Goal: Task Accomplishment & Management: Use online tool/utility

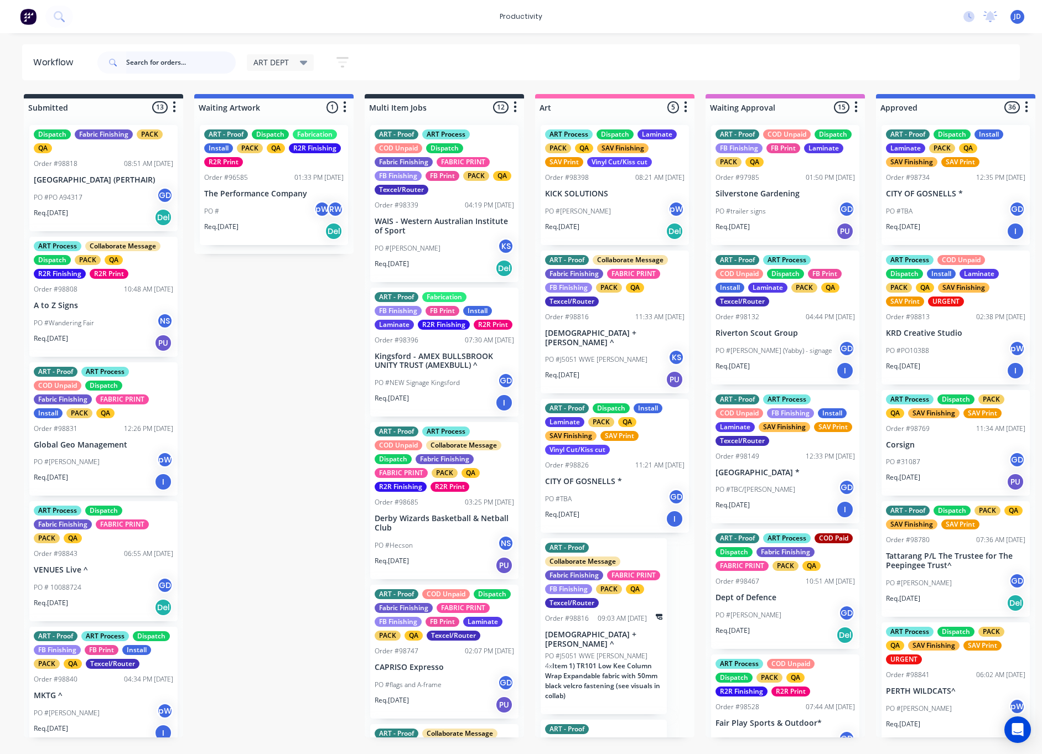
click at [189, 67] on input "text" at bounding box center [181, 62] width 110 height 22
type input "9882"
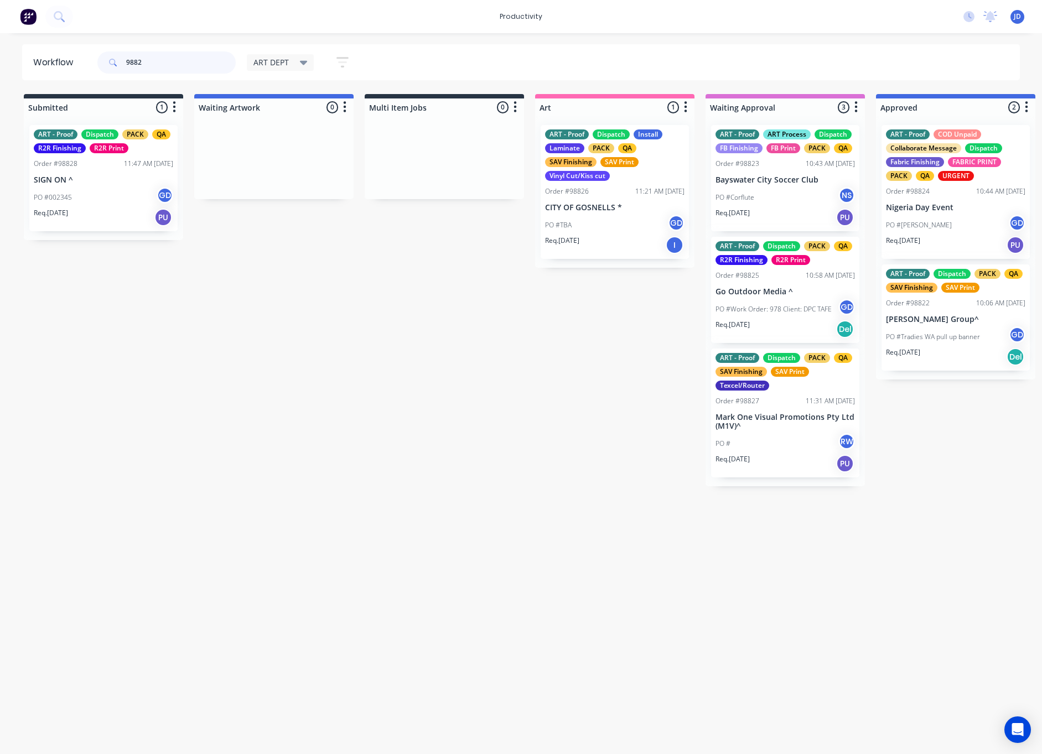
click at [121, 60] on div "9882" at bounding box center [166, 62] width 138 height 22
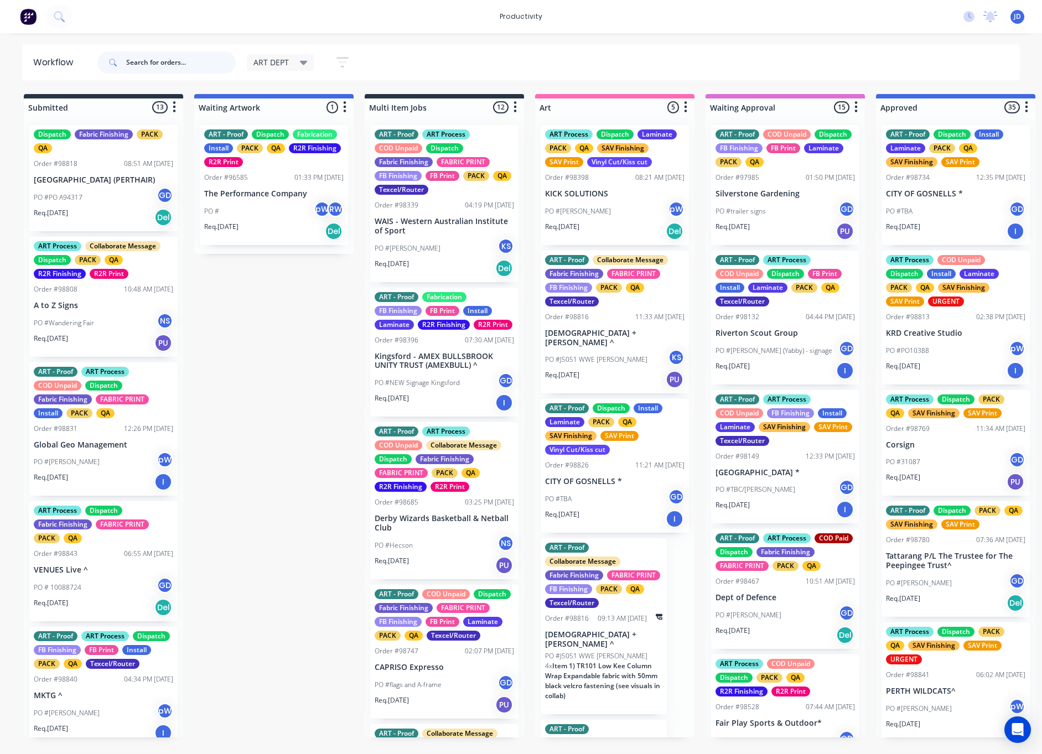
click at [179, 66] on input "text" at bounding box center [181, 62] width 110 height 22
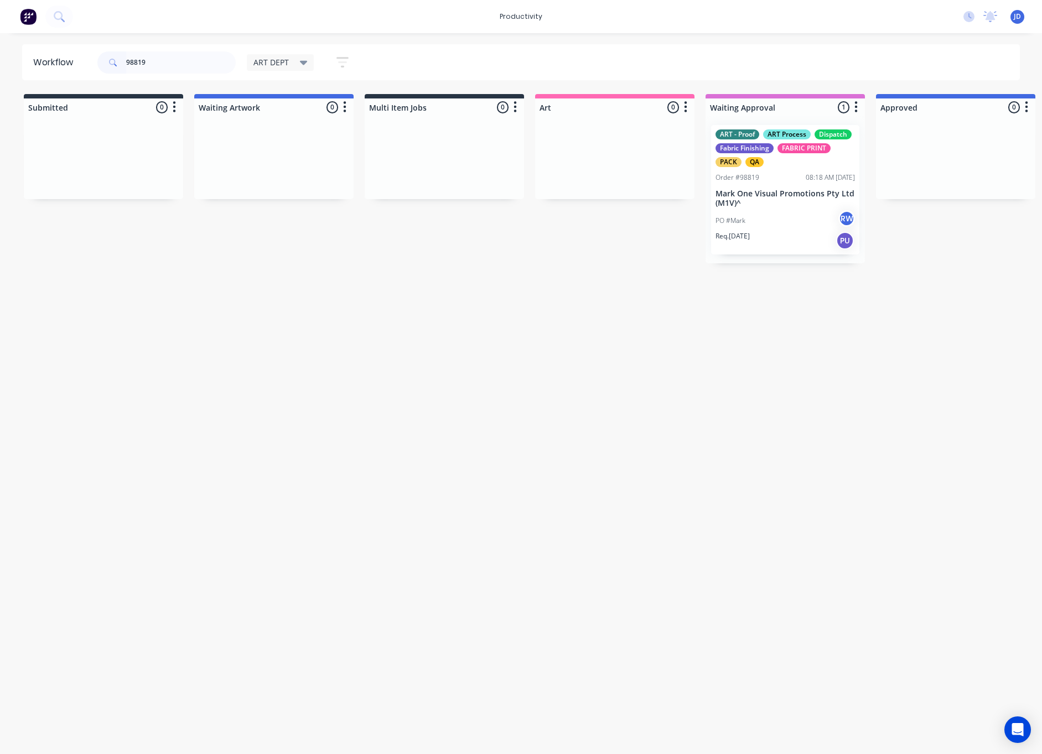
click at [569, 383] on div "Workflow 98819 ART DEPT Save new view None edit ART DEPT (Default) edit Banner …" at bounding box center [521, 388] width 1042 height 688
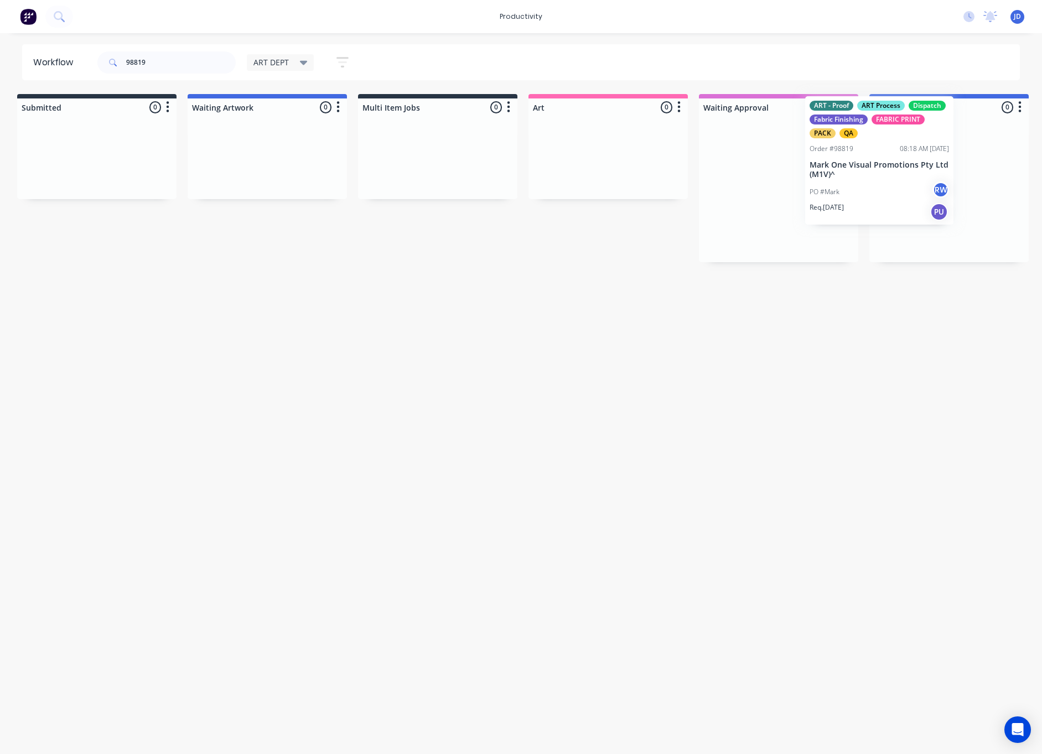
scroll to position [0, 11]
drag, startPoint x: 866, startPoint y: 155, endPoint x: 899, endPoint y: 161, distance: 33.7
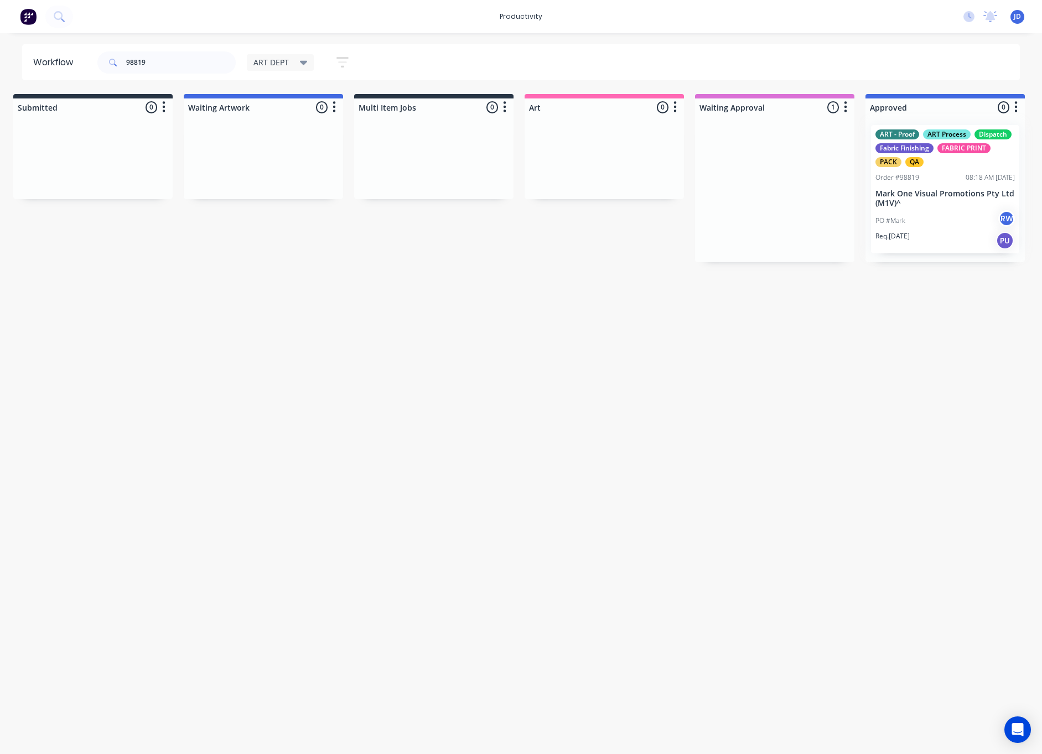
click at [910, 187] on div at bounding box center [944, 189] width 159 height 146
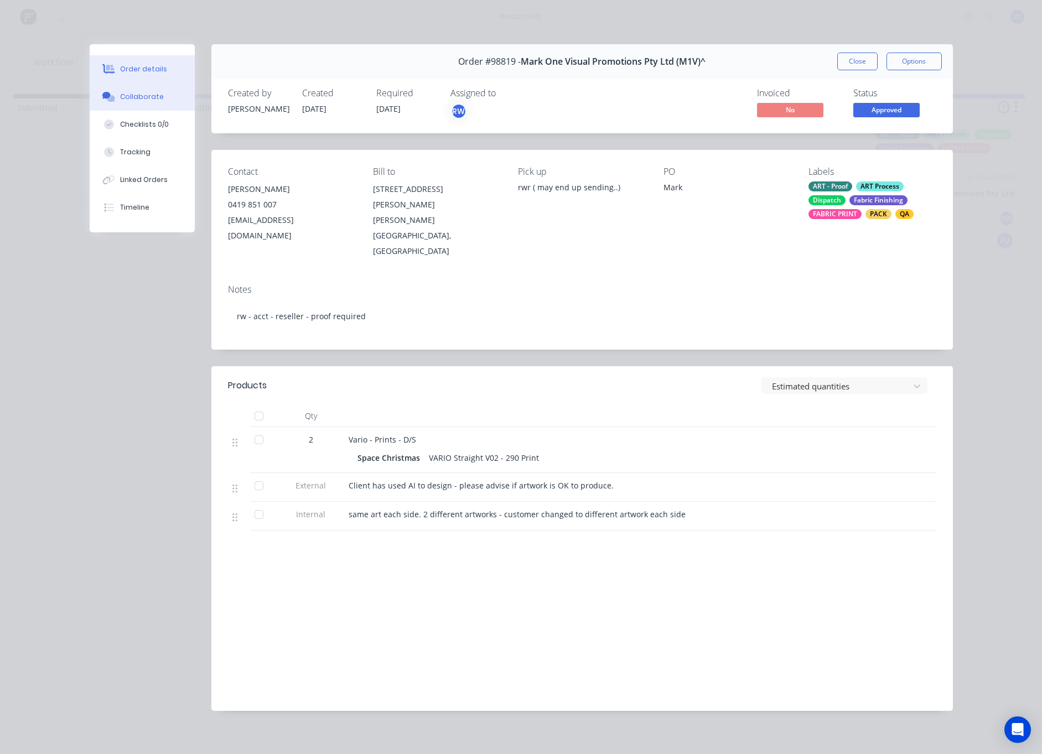
click at [131, 100] on div "Collaborate" at bounding box center [142, 97] width 44 height 10
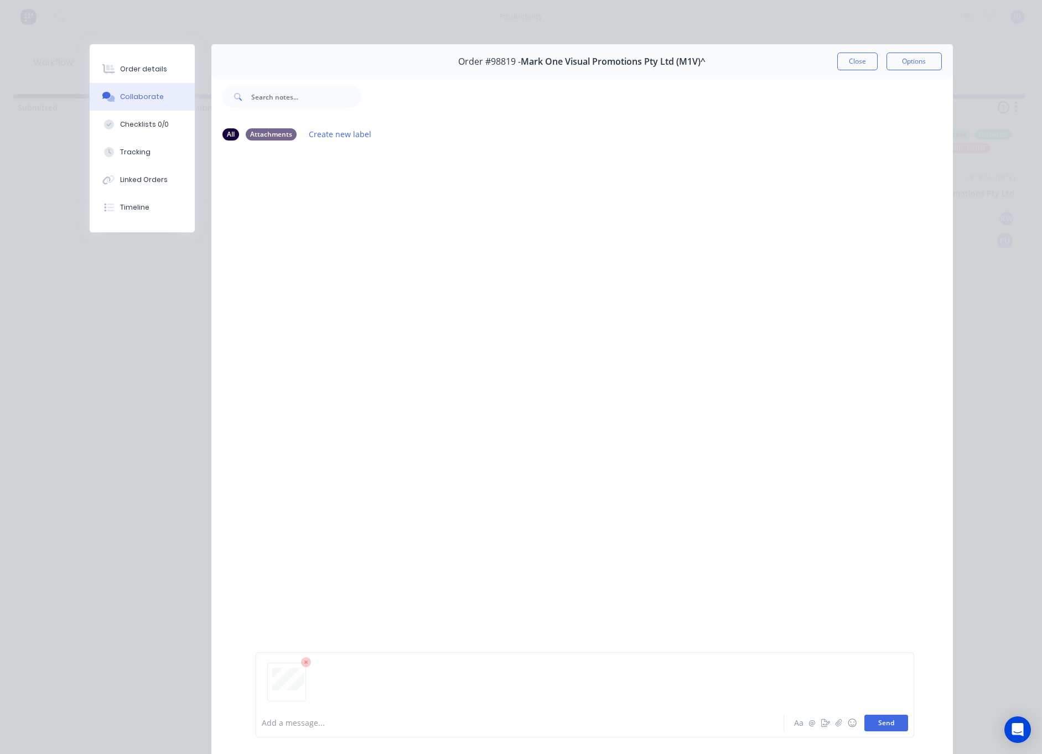
click at [888, 728] on button "Send" at bounding box center [886, 723] width 44 height 17
click at [846, 53] on button "Close" at bounding box center [857, 62] width 40 height 18
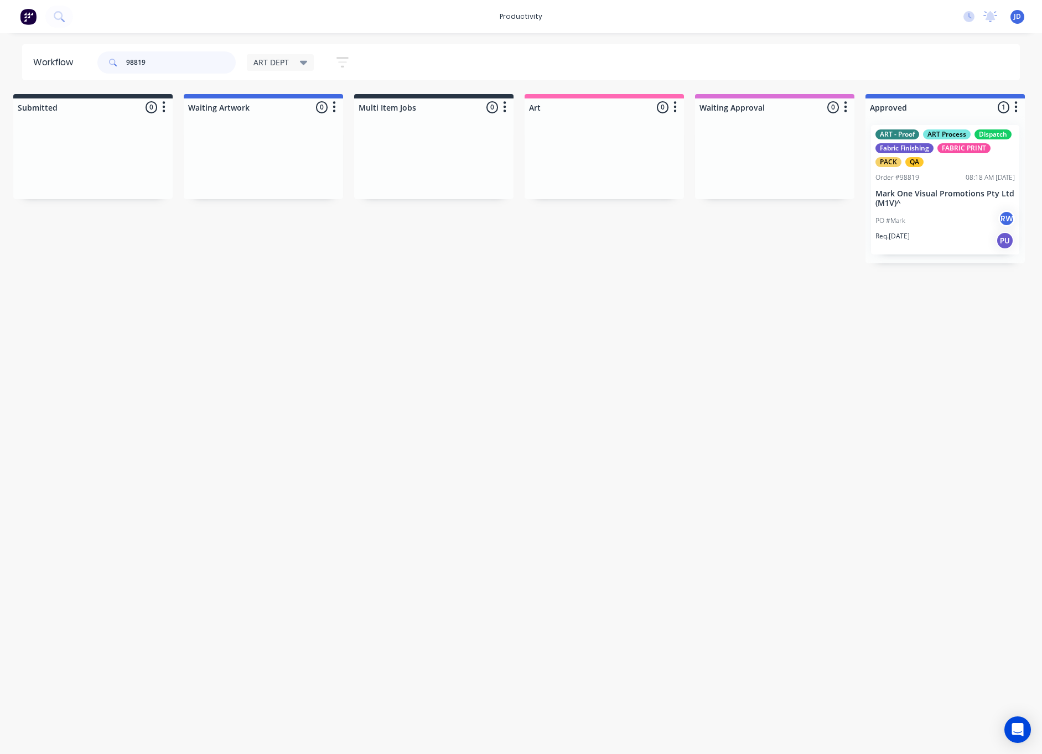
drag, startPoint x: 150, startPoint y: 69, endPoint x: 101, endPoint y: 58, distance: 50.3
click at [101, 58] on div "98819" at bounding box center [166, 62] width 138 height 22
click at [201, 59] on input "98819" at bounding box center [181, 62] width 110 height 22
drag, startPoint x: 192, startPoint y: 64, endPoint x: 32, endPoint y: 58, distance: 160.5
click at [32, 58] on header "Workflow 98819 ART DEPT Save new view None edit ART DEPT (Default) edit Banner …" at bounding box center [521, 62] width 998 height 36
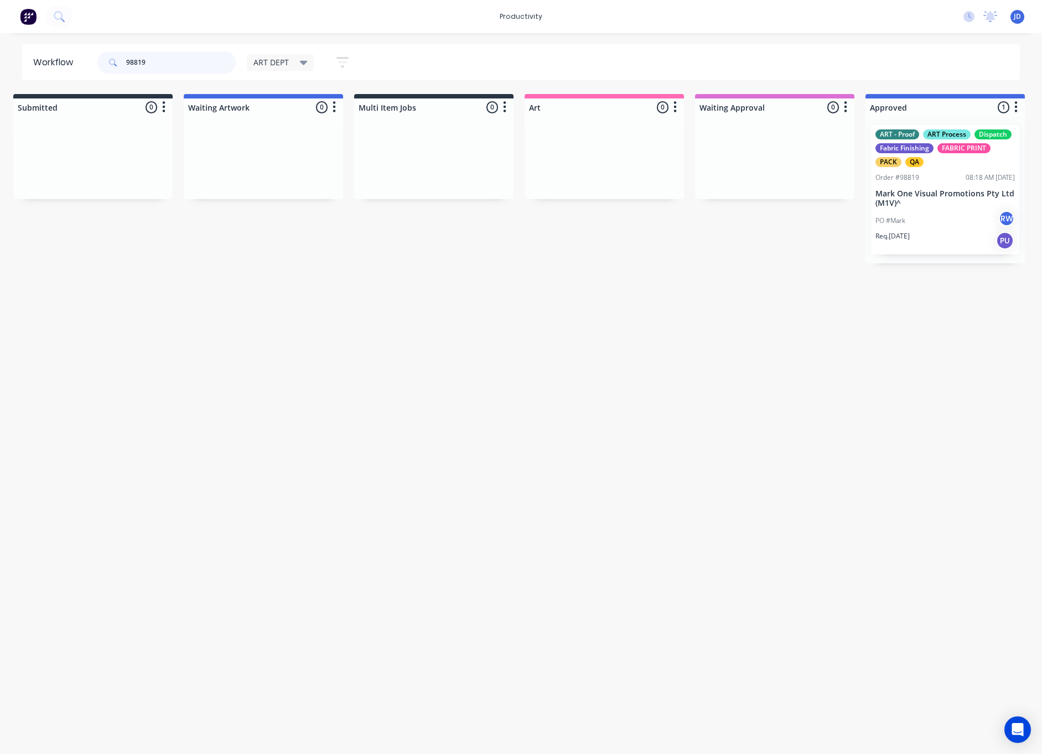
drag, startPoint x: 168, startPoint y: 64, endPoint x: 80, endPoint y: 61, distance: 88.0
click at [80, 61] on header "Workflow 98819 ART DEPT Save new view None edit ART DEPT (Default) edit Banner …" at bounding box center [521, 62] width 998 height 36
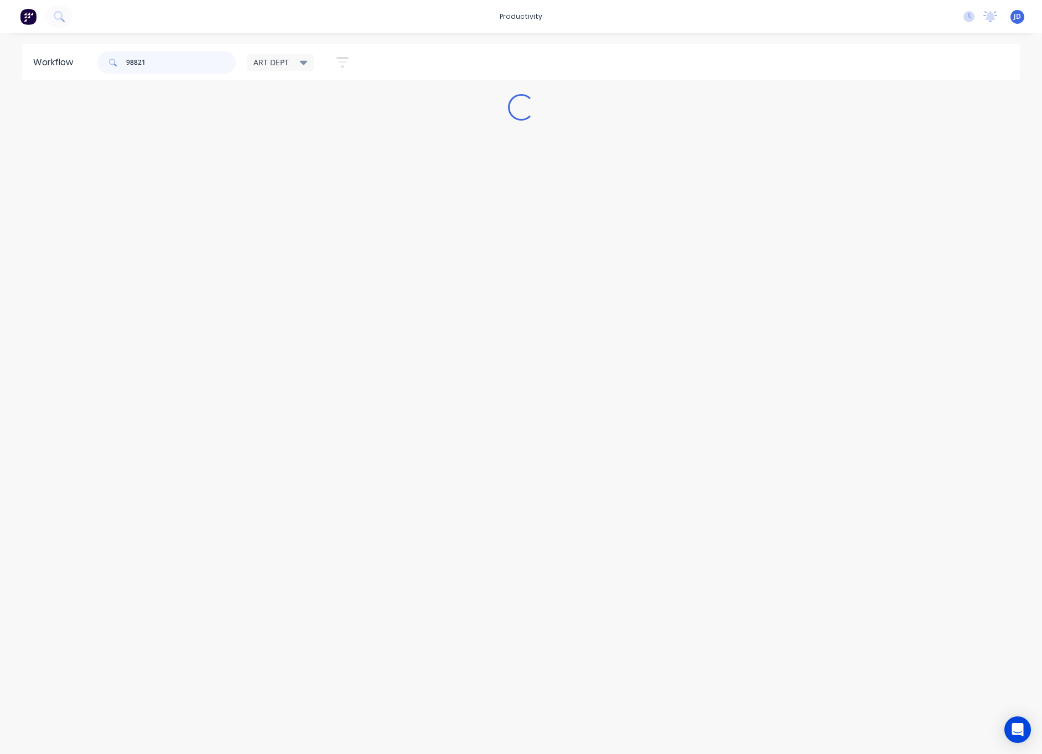
scroll to position [0, 0]
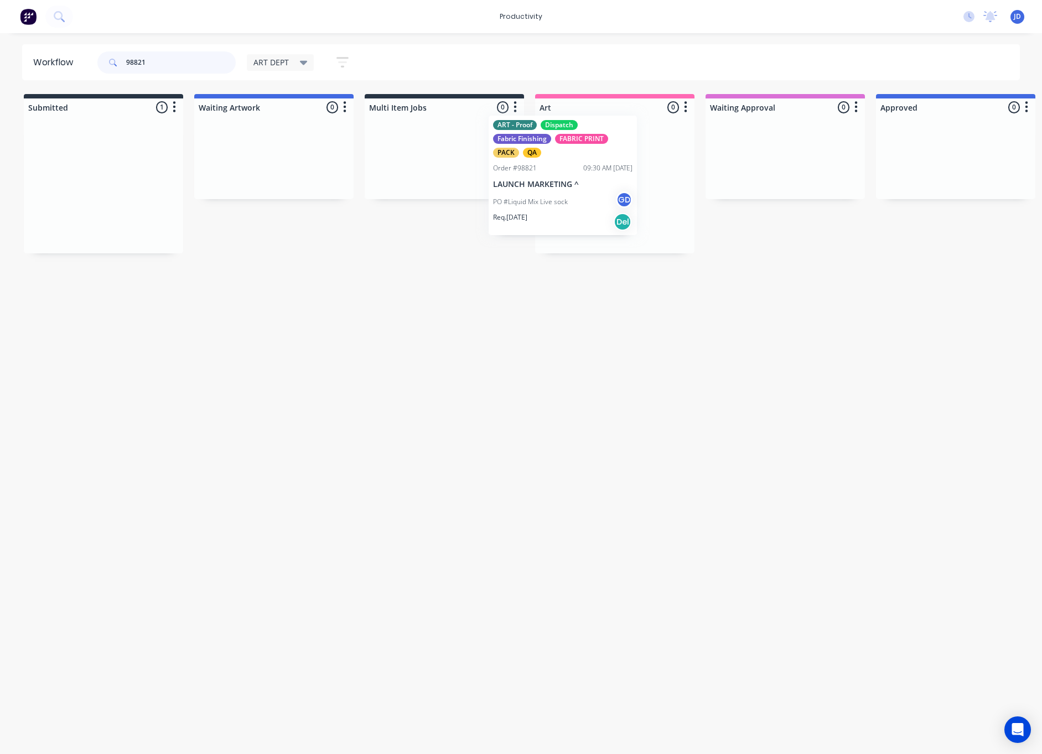
drag, startPoint x: 134, startPoint y: 210, endPoint x: 592, endPoint y: 200, distance: 458.6
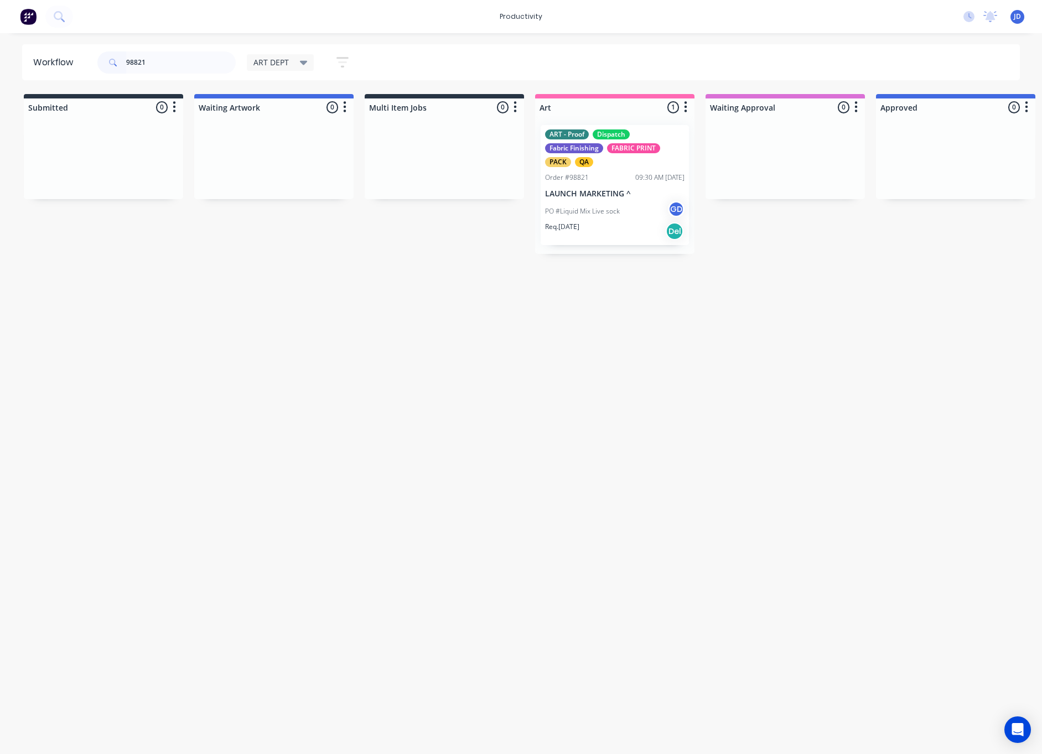
click at [592, 204] on div "PO #Liquid Mix Live sock GD" at bounding box center [614, 211] width 139 height 21
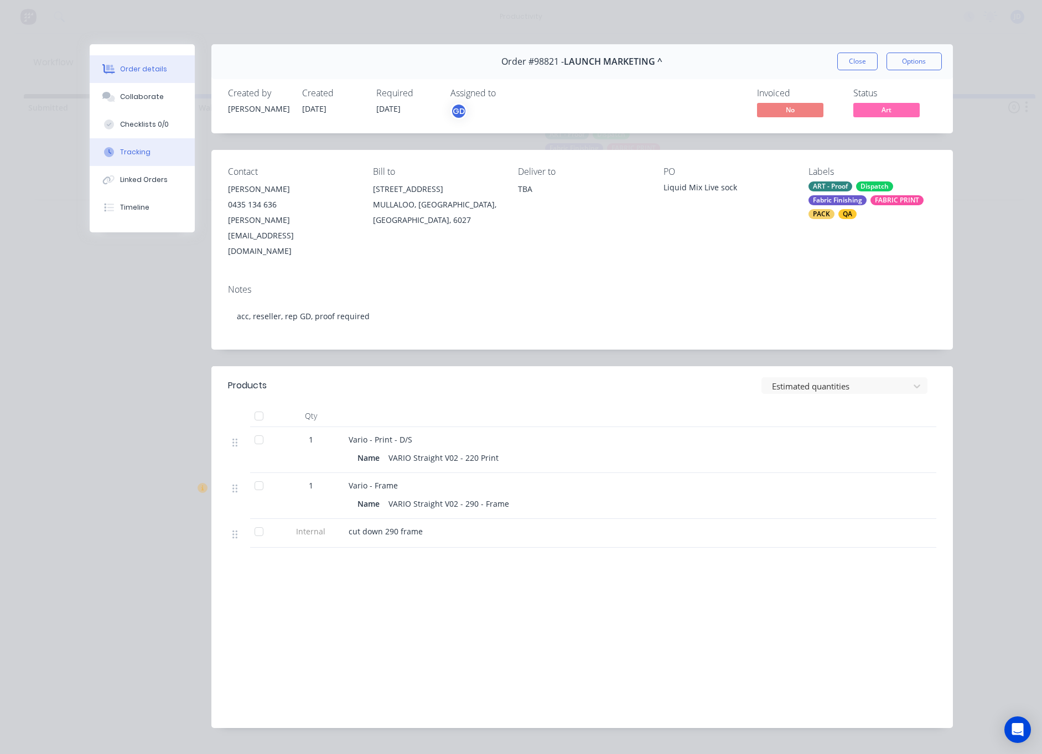
click at [143, 154] on div "Tracking" at bounding box center [135, 152] width 30 height 10
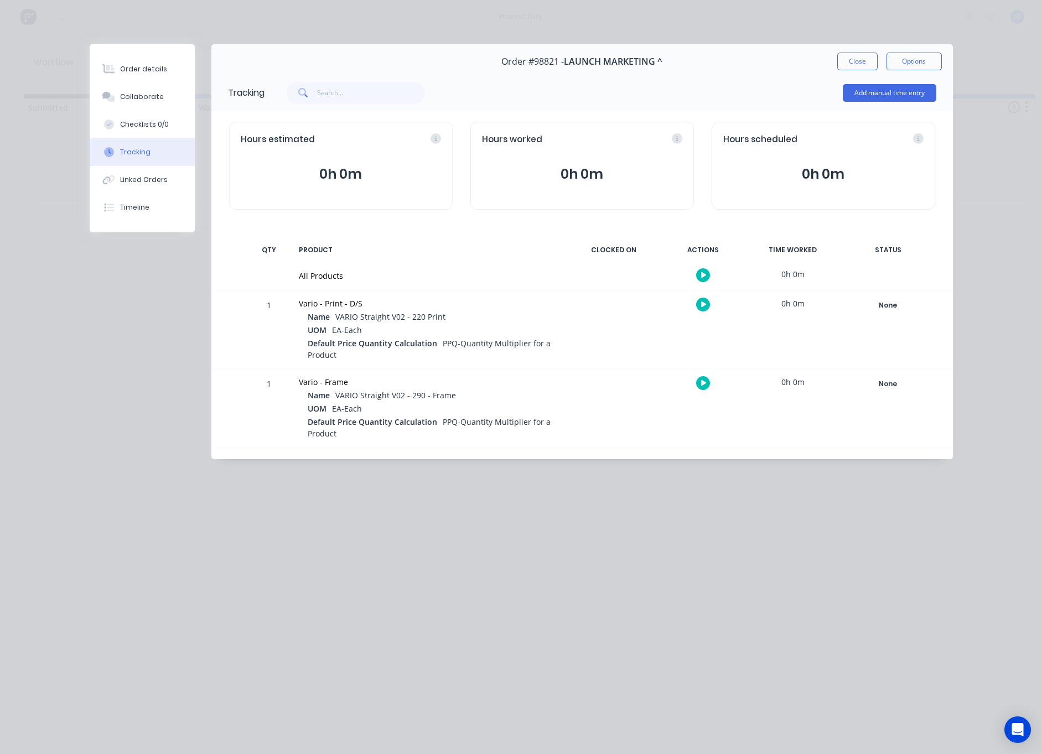
click at [703, 311] on button "button" at bounding box center [703, 305] width 14 height 14
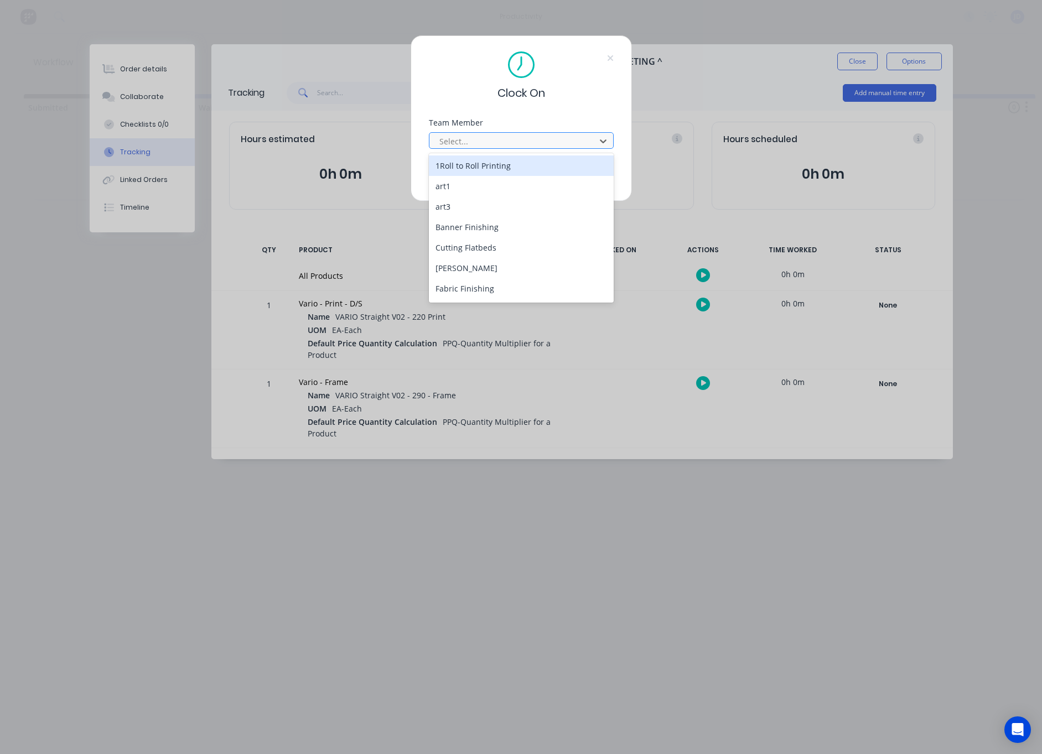
drag, startPoint x: 475, startPoint y: 141, endPoint x: 473, endPoint y: 148, distance: 7.5
click at [475, 141] on div at bounding box center [514, 141] width 152 height 14
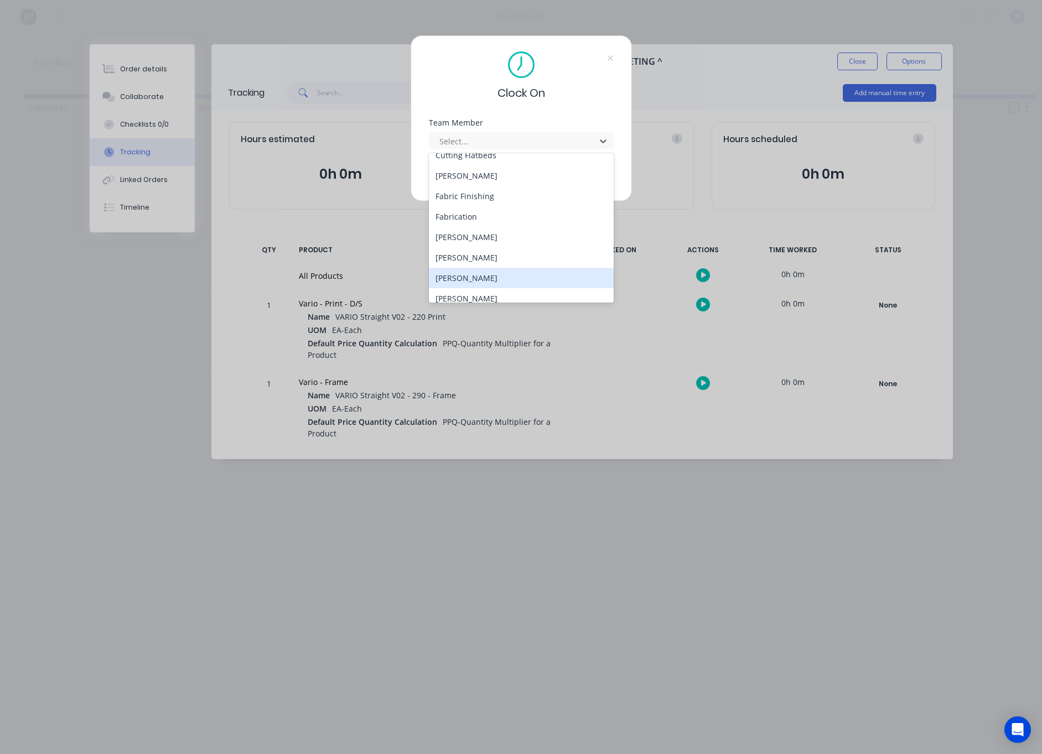
scroll to position [93, 0]
click at [488, 258] on div "[PERSON_NAME]" at bounding box center [521, 256] width 185 height 20
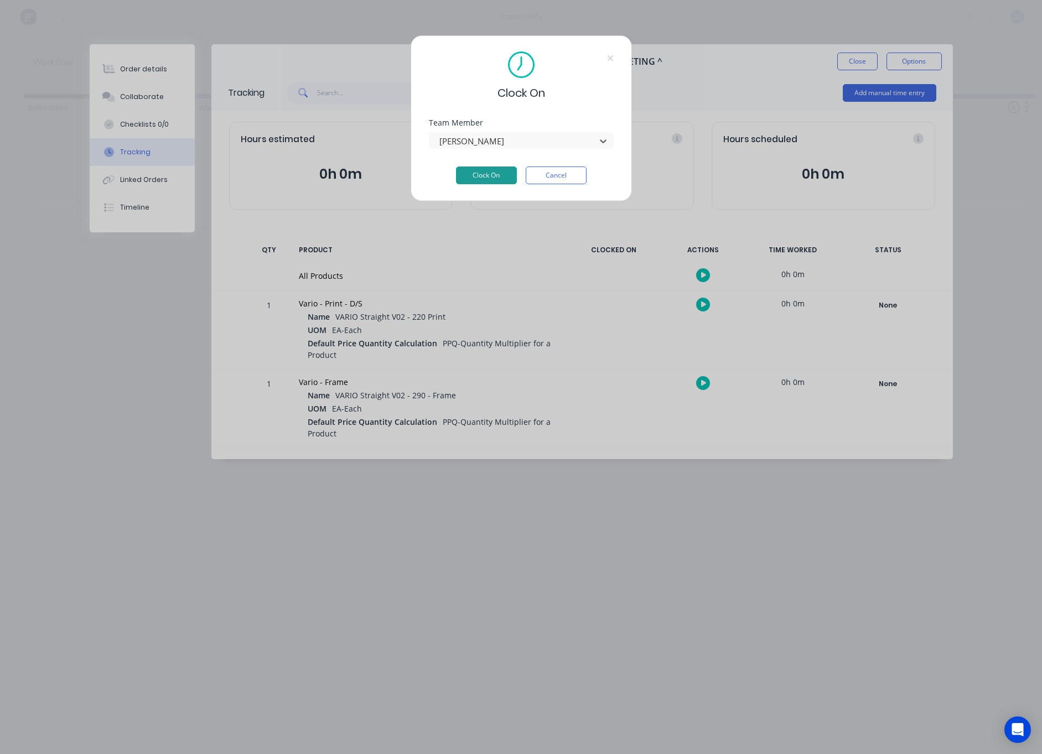
click at [483, 167] on button "Clock On" at bounding box center [486, 175] width 61 height 18
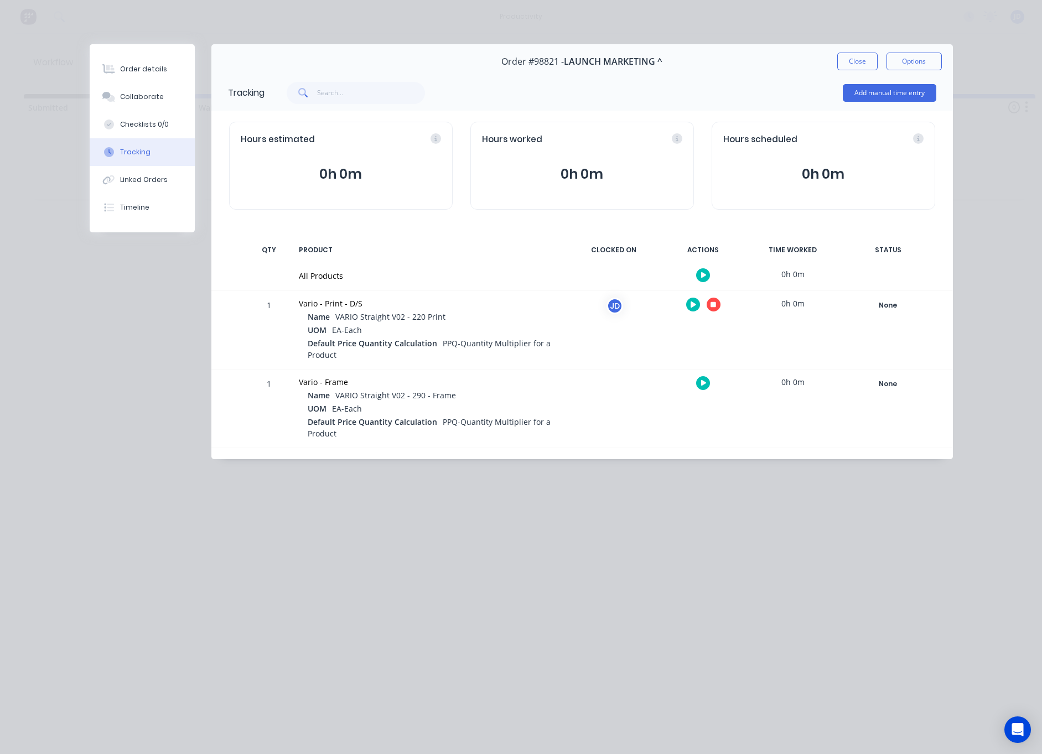
click at [705, 301] on div at bounding box center [703, 304] width 83 height 27
click at [711, 303] on icon "button" at bounding box center [713, 304] width 6 height 7
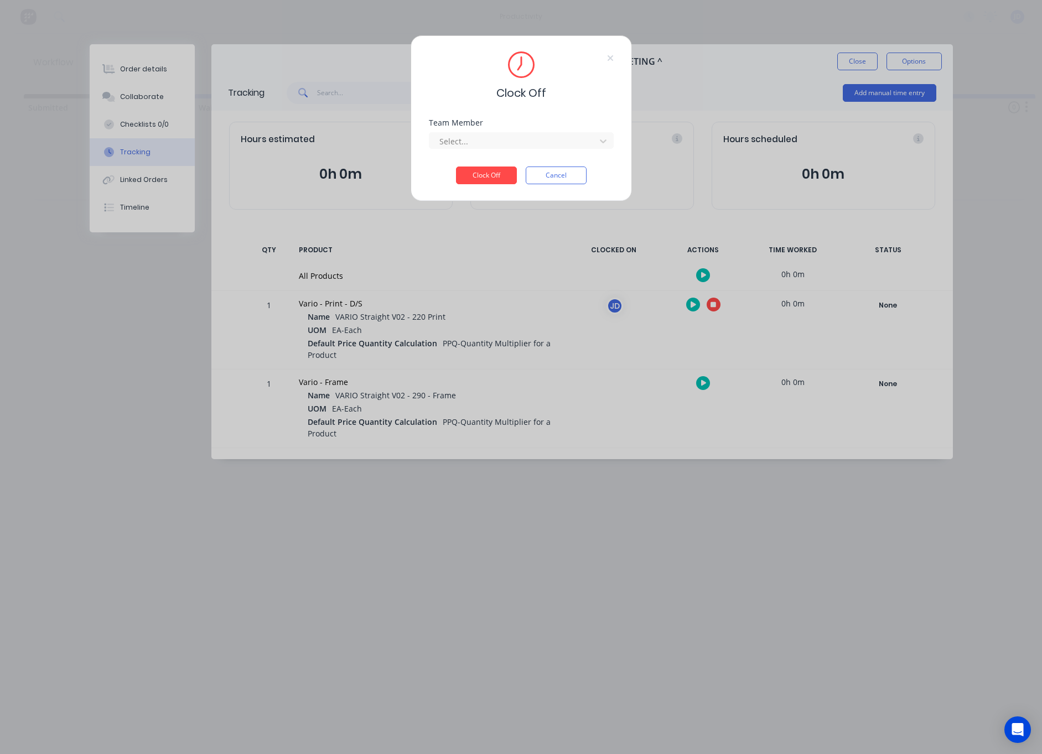
click at [428, 127] on div "Clock Off Team Member Select... Clock Off Cancel" at bounding box center [520, 118] width 221 height 166
drag, startPoint x: 443, startPoint y: 135, endPoint x: 445, endPoint y: 145, distance: 10.2
click at [443, 135] on div at bounding box center [514, 141] width 152 height 14
click at [449, 169] on div "[PERSON_NAME]" at bounding box center [521, 165] width 185 height 20
click at [488, 180] on button "Clock Off" at bounding box center [486, 175] width 61 height 18
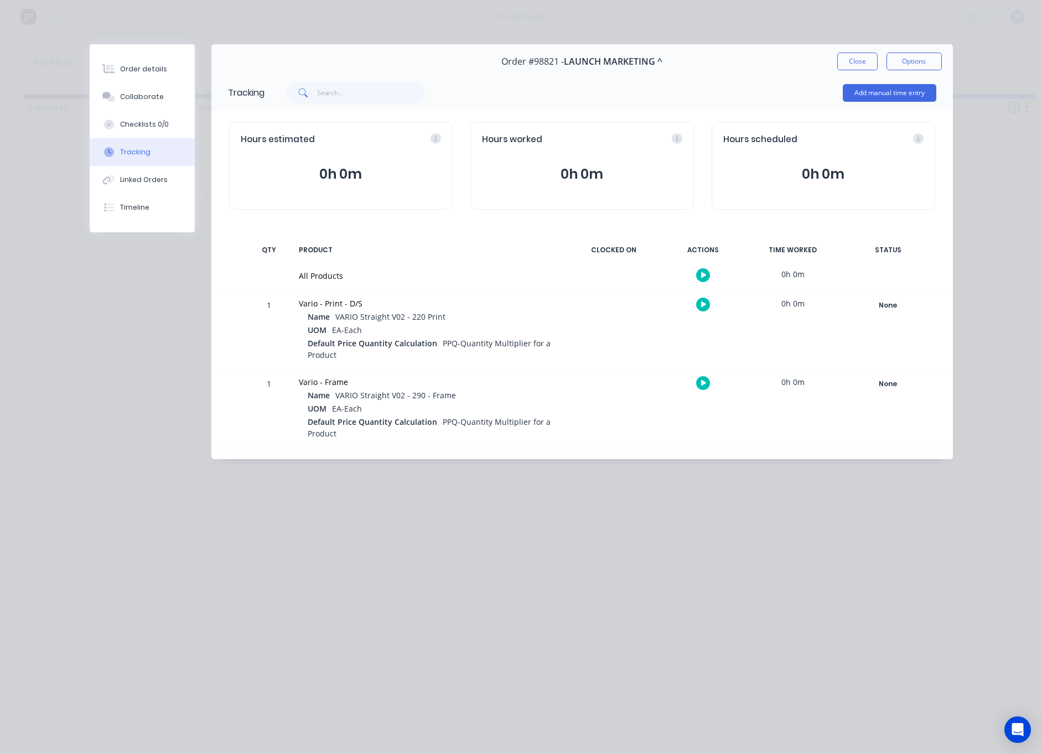
click at [697, 303] on div at bounding box center [703, 304] width 83 height 27
click at [699, 305] on button "button" at bounding box center [703, 305] width 14 height 14
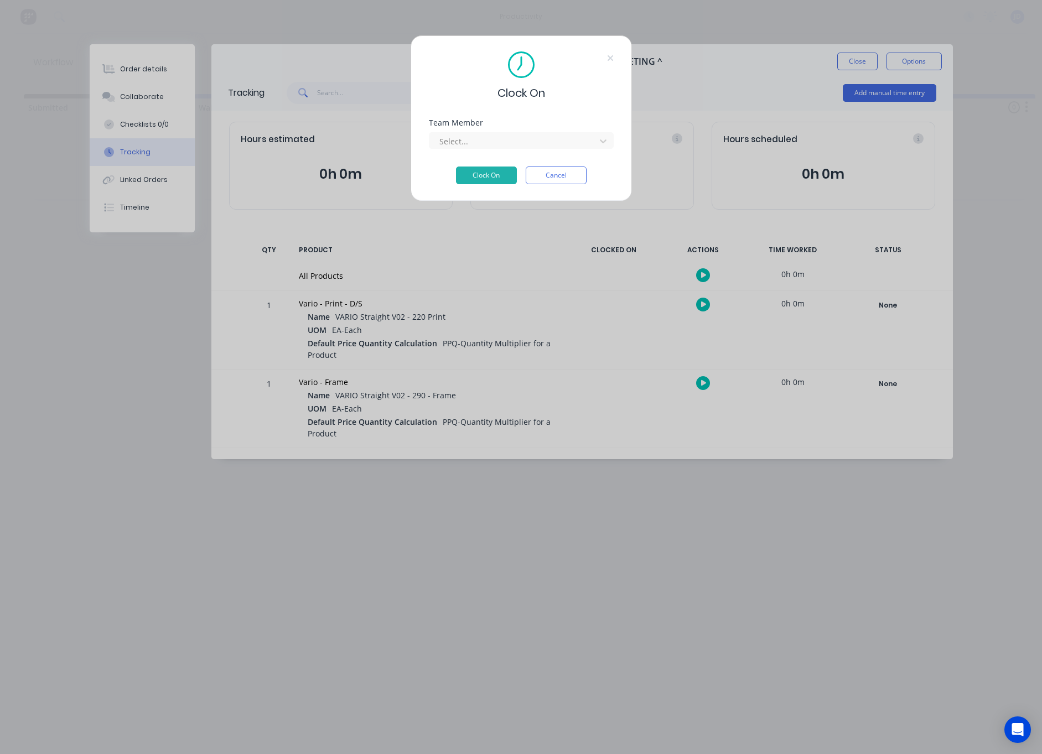
click at [471, 149] on div "Team Member Select..." at bounding box center [521, 143] width 185 height 48
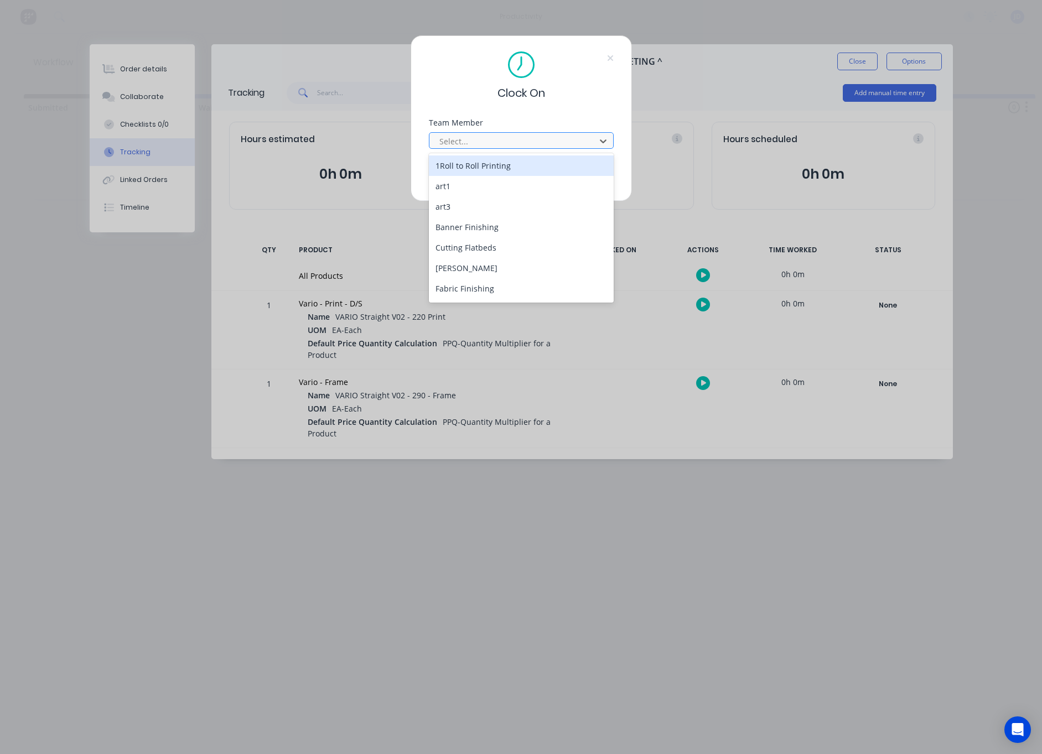
drag, startPoint x: 471, startPoint y: 140, endPoint x: 468, endPoint y: 145, distance: 5.7
click at [471, 140] on div at bounding box center [514, 141] width 152 height 14
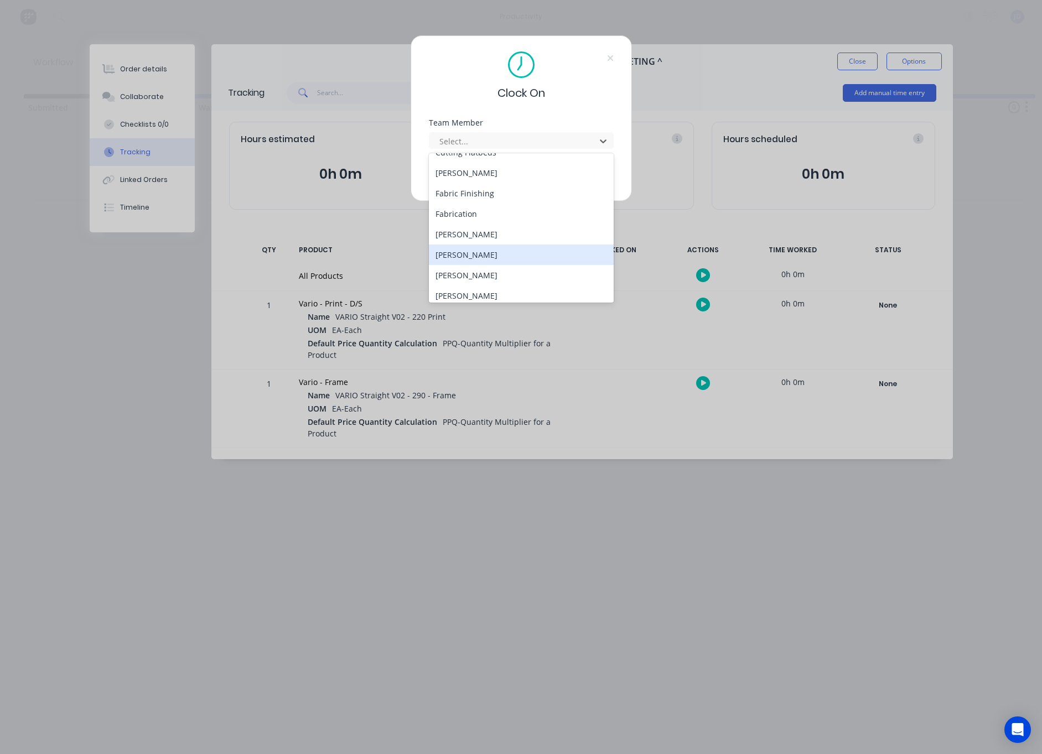
scroll to position [97, 0]
click at [460, 231] on div "[PERSON_NAME]" at bounding box center [521, 232] width 185 height 20
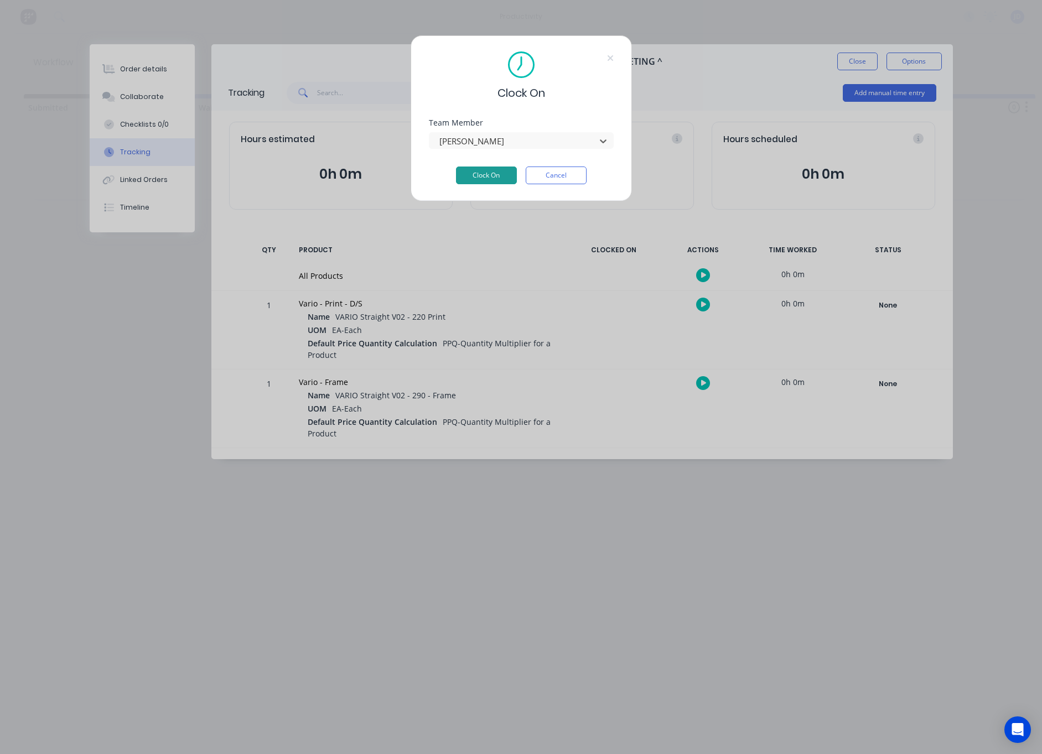
click at [466, 172] on button "Clock On" at bounding box center [486, 175] width 61 height 18
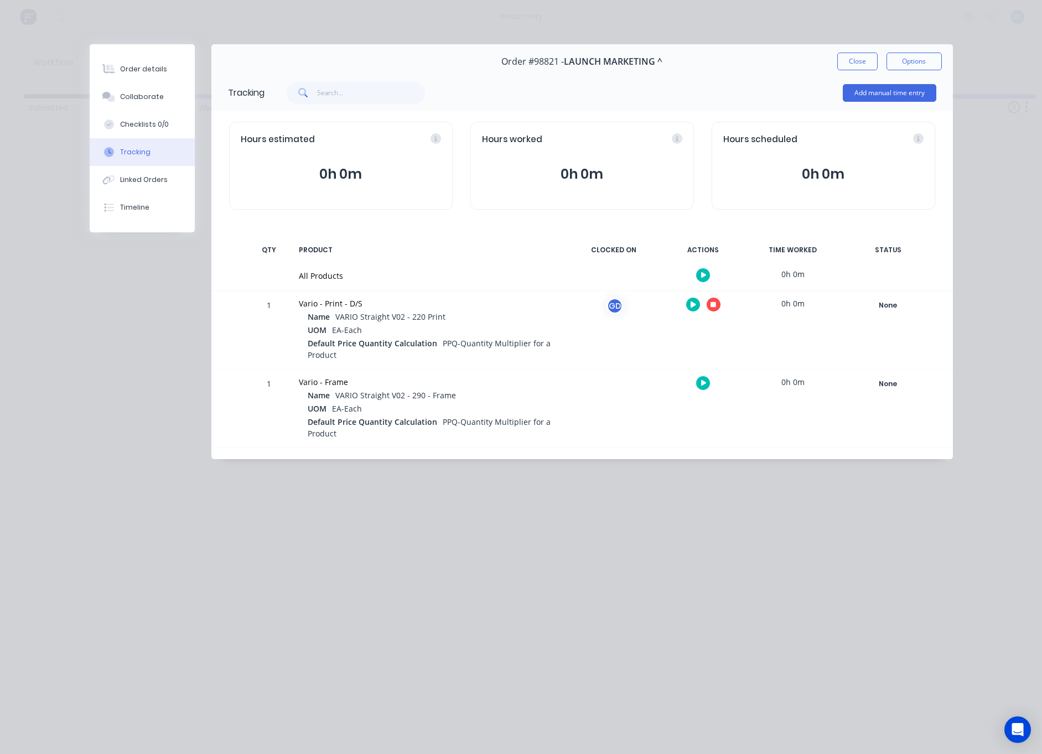
drag, startPoint x: 705, startPoint y: 303, endPoint x: 711, endPoint y: 304, distance: 6.2
click at [707, 304] on div at bounding box center [703, 304] width 83 height 27
click at [715, 305] on icon "button" at bounding box center [713, 305] width 6 height 6
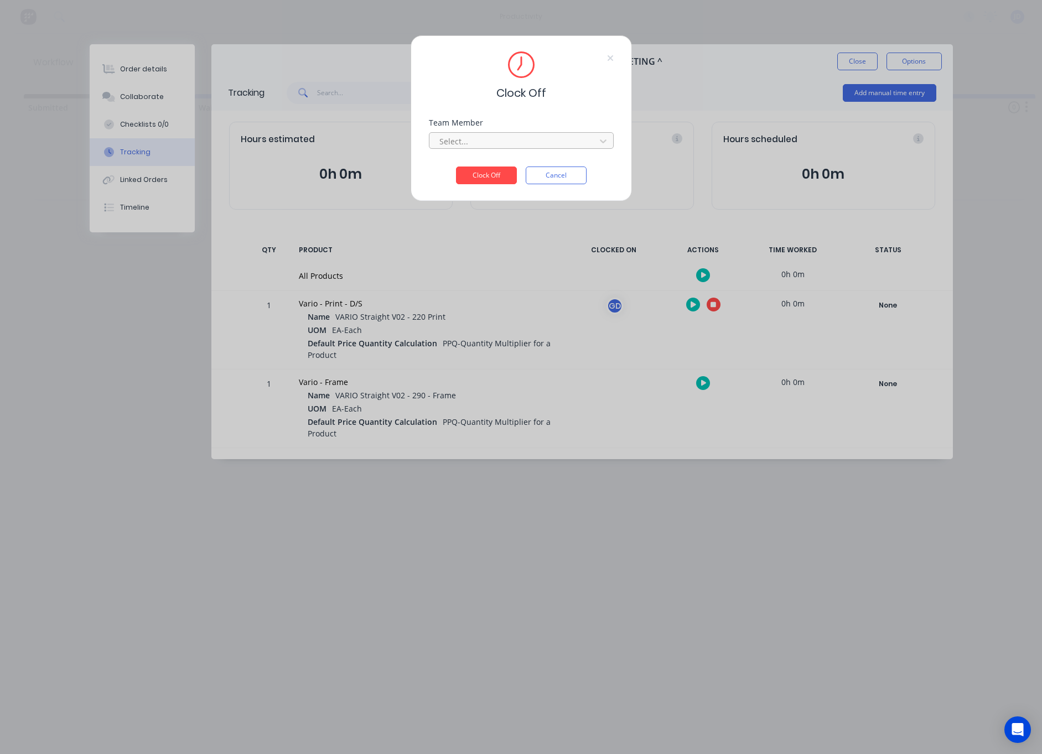
click at [490, 137] on div at bounding box center [514, 141] width 152 height 14
click at [471, 169] on div "[PERSON_NAME]" at bounding box center [521, 165] width 185 height 20
drag, startPoint x: 490, startPoint y: 143, endPoint x: 489, endPoint y: 152, distance: 8.9
click at [490, 143] on div at bounding box center [514, 141] width 152 height 14
drag, startPoint x: 498, startPoint y: 104, endPoint x: 546, endPoint y: 167, distance: 79.3
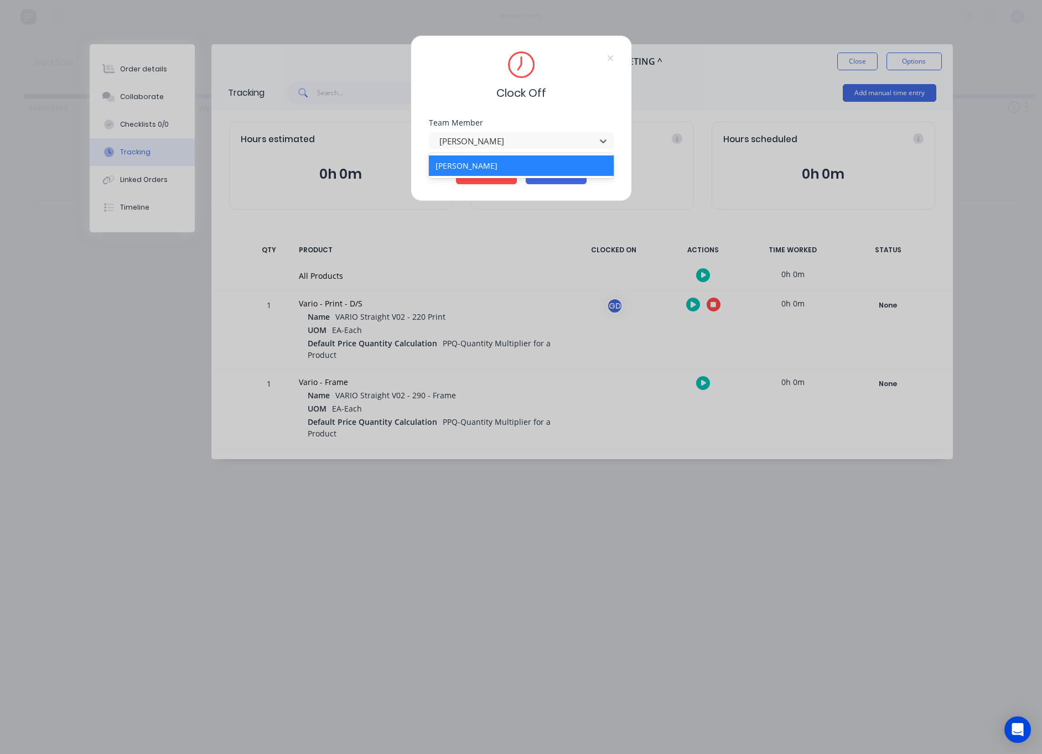
click at [501, 106] on div "Clock Off Team Member option [PERSON_NAME], selected. [PERSON_NAME], 1 of 1. 1 …" at bounding box center [520, 118] width 221 height 166
drag, startPoint x: 529, startPoint y: 147, endPoint x: 514, endPoint y: 153, distance: 16.3
click at [528, 147] on div at bounding box center [514, 141] width 152 height 14
drag, startPoint x: 468, startPoint y: 170, endPoint x: 471, endPoint y: 178, distance: 7.7
click at [467, 170] on div "[PERSON_NAME]" at bounding box center [521, 165] width 185 height 20
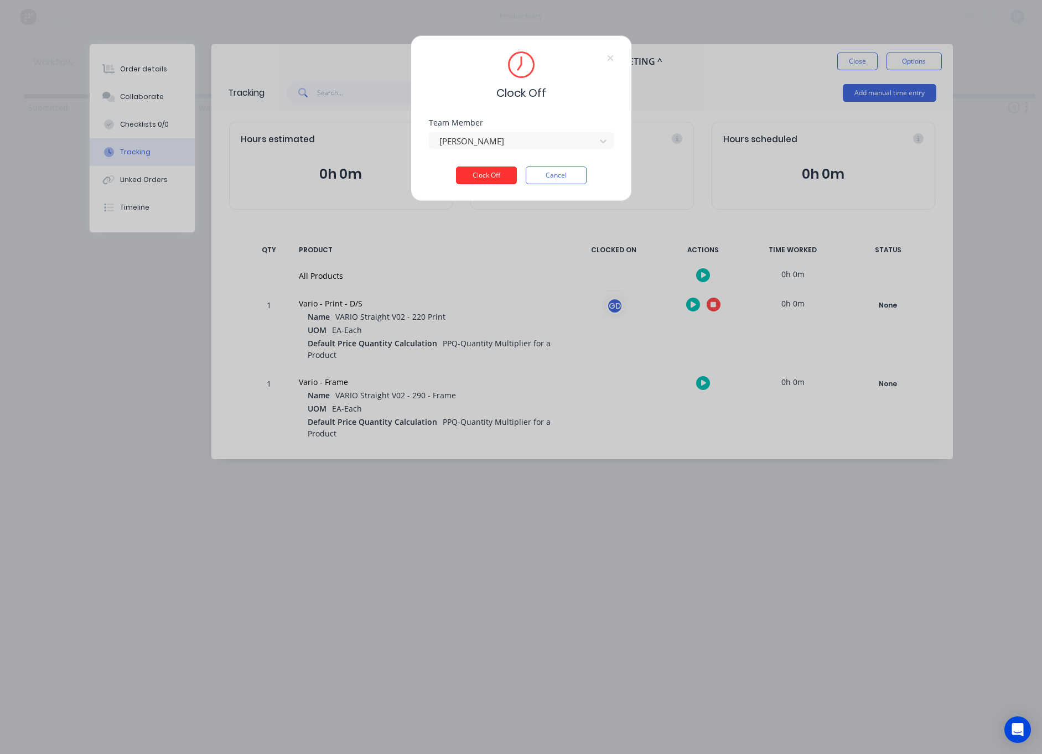
click at [471, 178] on button "Clock Off" at bounding box center [486, 175] width 61 height 18
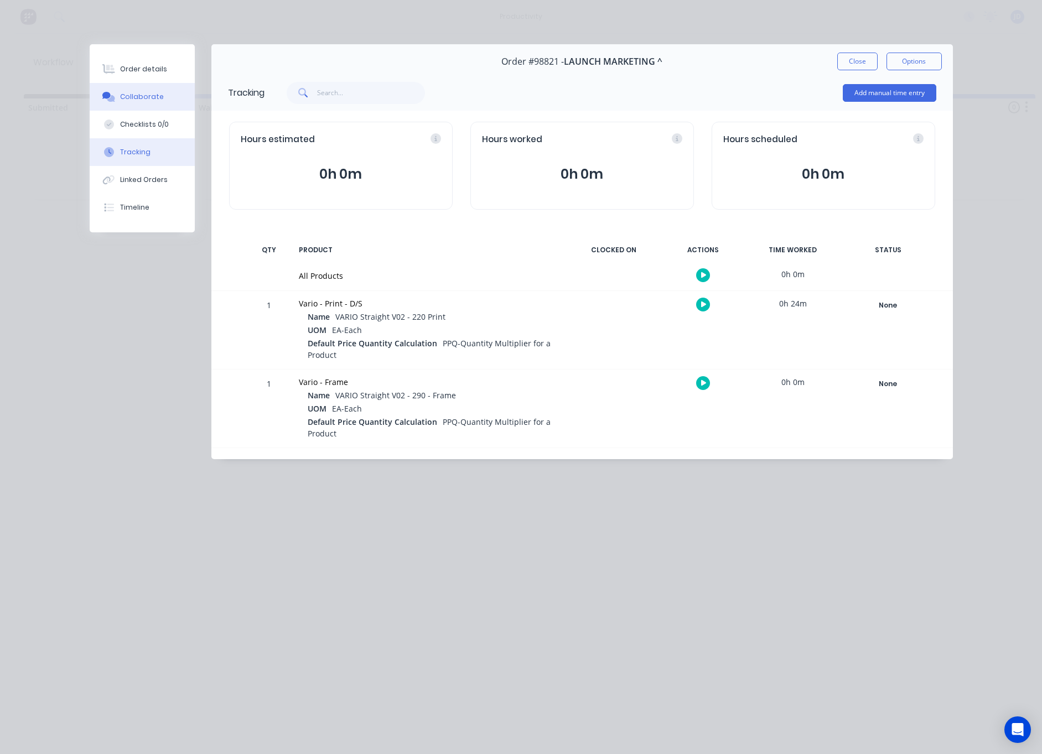
click at [158, 96] on div "Collaborate" at bounding box center [142, 97] width 44 height 10
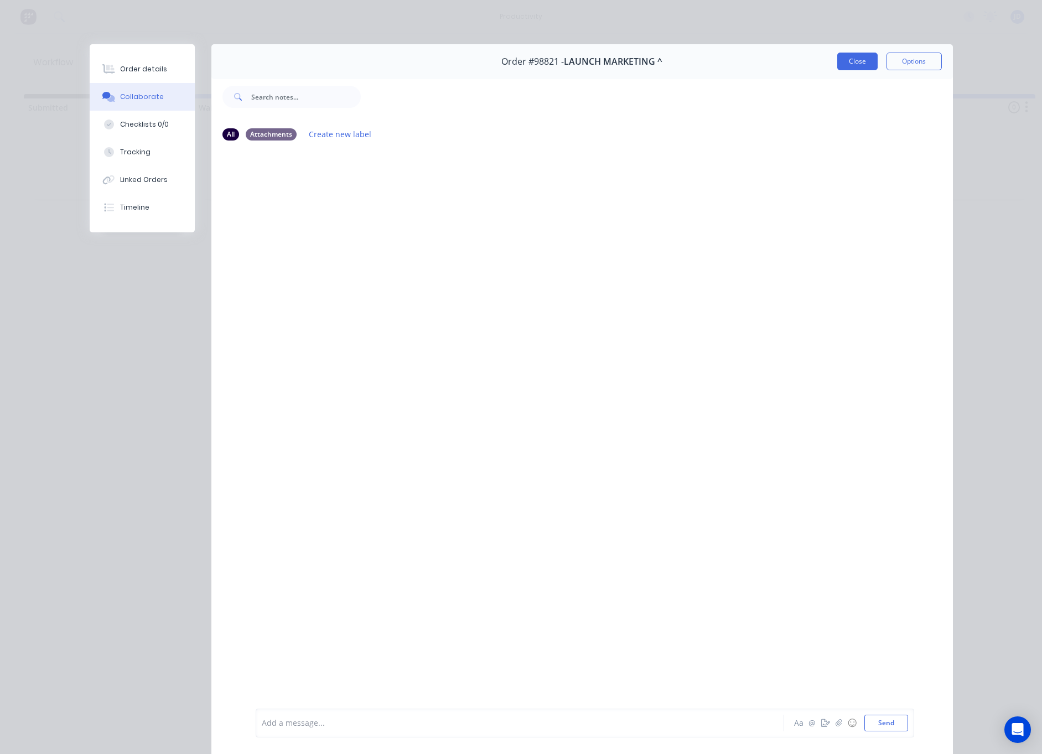
click at [856, 62] on button "Close" at bounding box center [857, 62] width 40 height 18
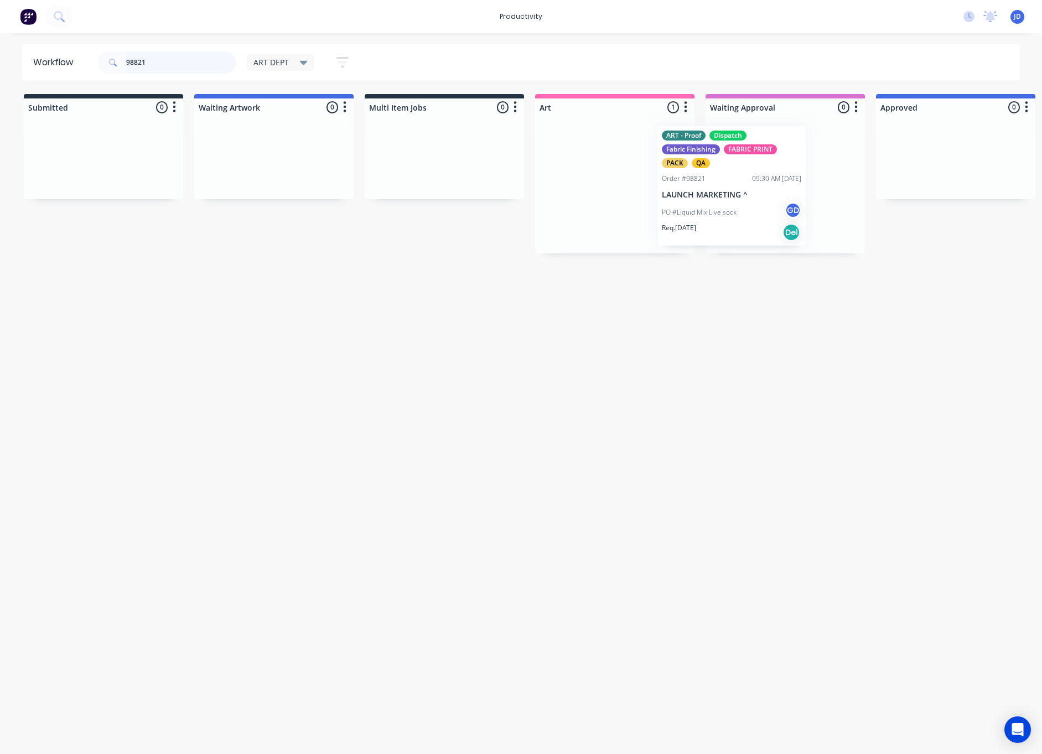
drag, startPoint x: 761, startPoint y: 179, endPoint x: 751, endPoint y: 189, distance: 13.7
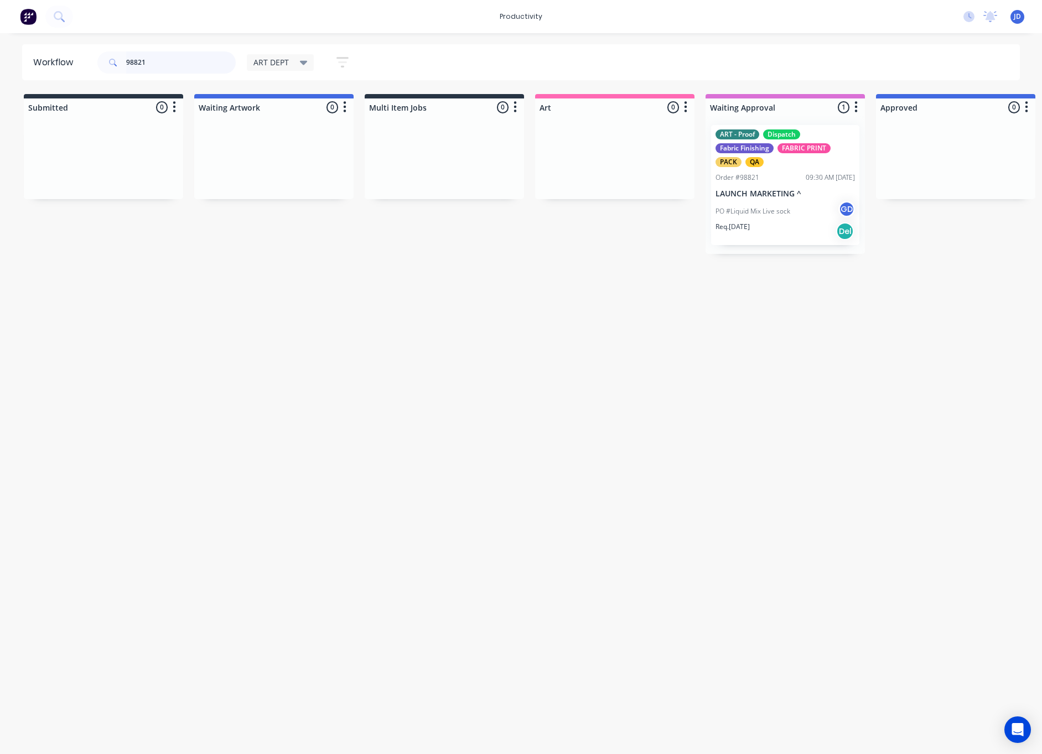
drag, startPoint x: 117, startPoint y: 63, endPoint x: 88, endPoint y: 65, distance: 29.4
click at [88, 65] on header "Workflow 98821 ART DEPT Save new view None edit ART DEPT (Default) edit Banner …" at bounding box center [521, 62] width 998 height 36
type input "98849"
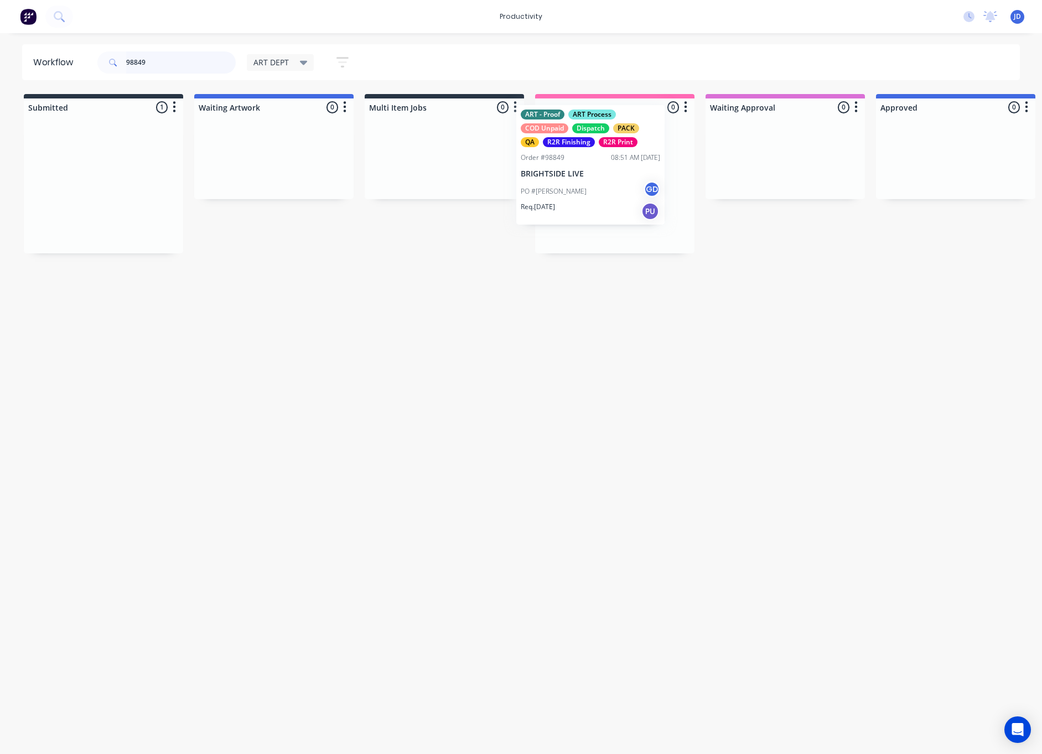
drag, startPoint x: 117, startPoint y: 199, endPoint x: 597, endPoint y: 179, distance: 480.5
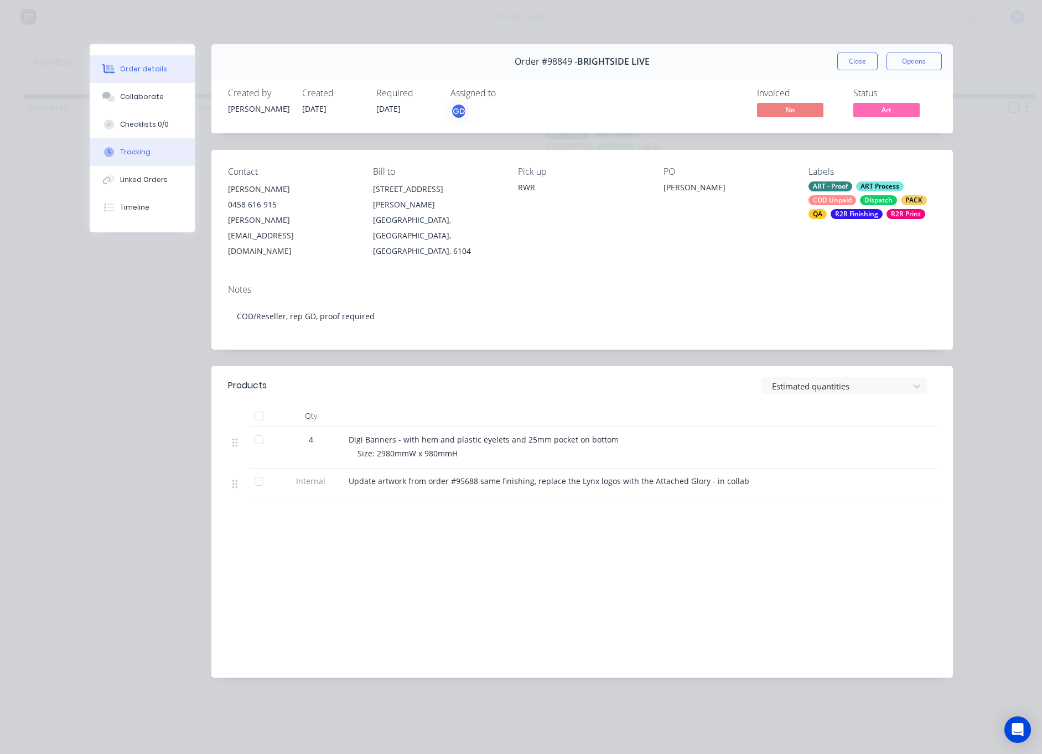
click at [169, 159] on button "Tracking" at bounding box center [142, 152] width 105 height 28
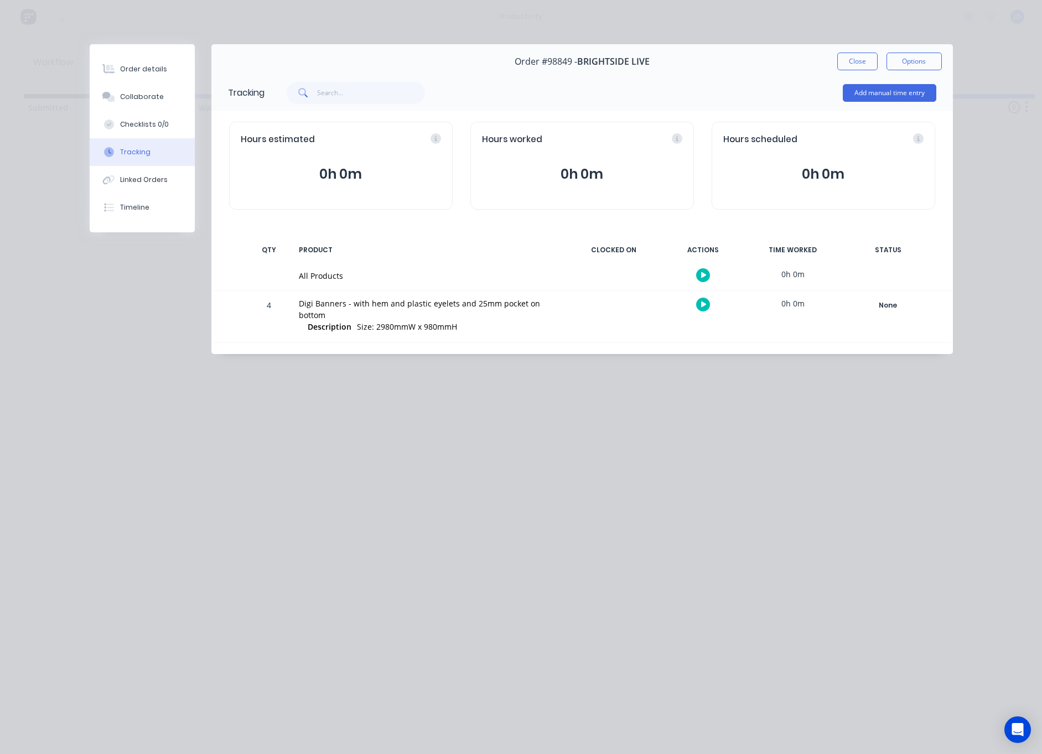
click at [696, 308] on button "button" at bounding box center [703, 305] width 14 height 14
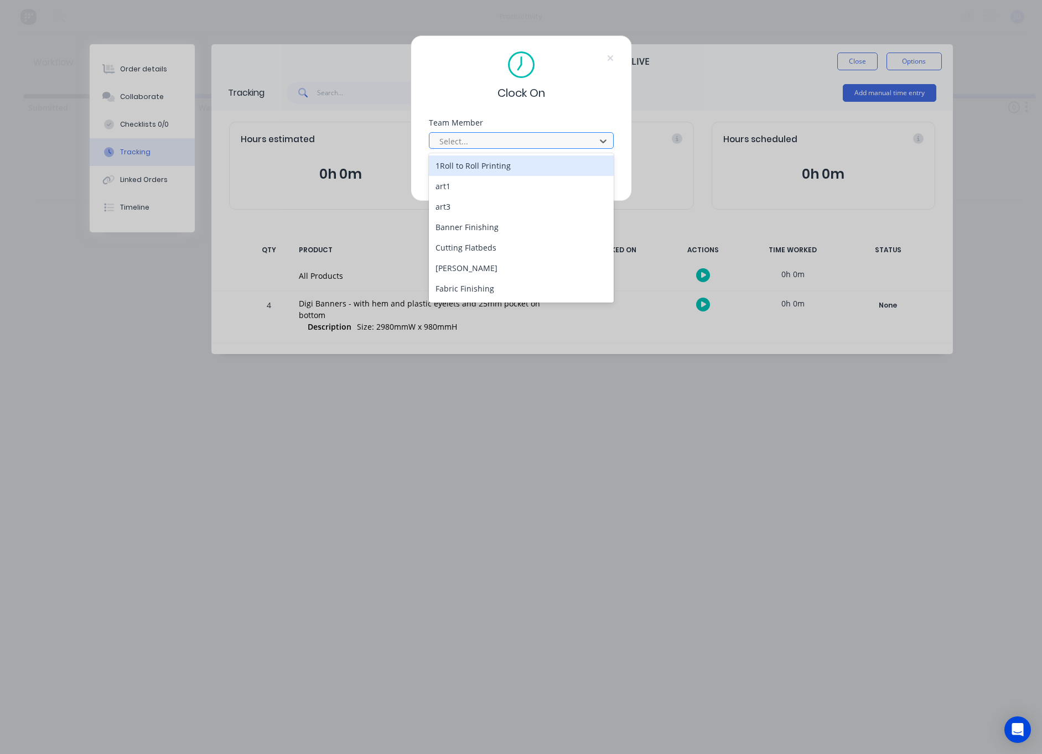
click at [491, 138] on div at bounding box center [514, 141] width 152 height 14
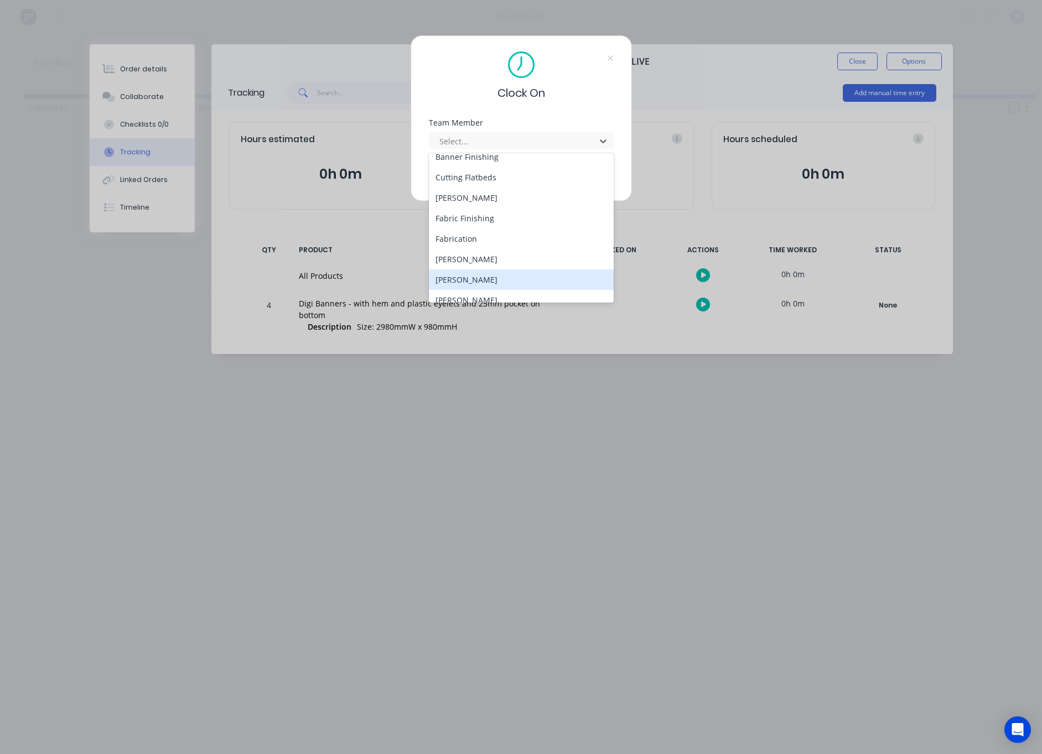
drag, startPoint x: 458, startPoint y: 279, endPoint x: 457, endPoint y: 274, distance: 5.6
click at [457, 279] on div "[PERSON_NAME]" at bounding box center [521, 279] width 185 height 20
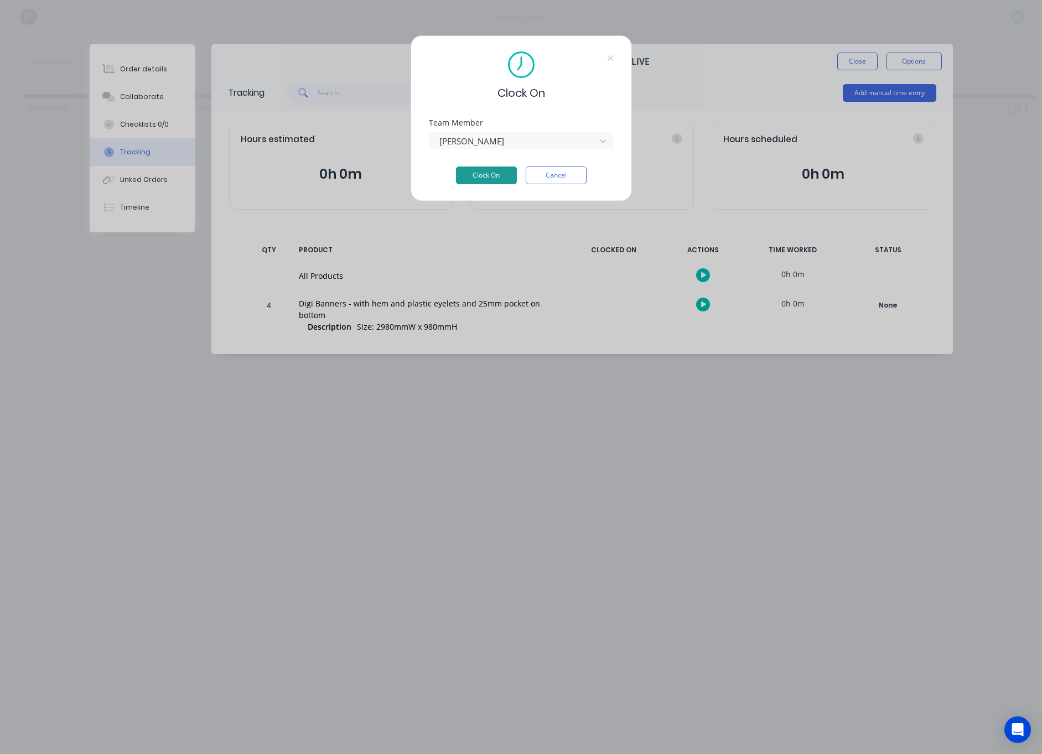
click at [473, 178] on button "Clock On" at bounding box center [486, 175] width 61 height 18
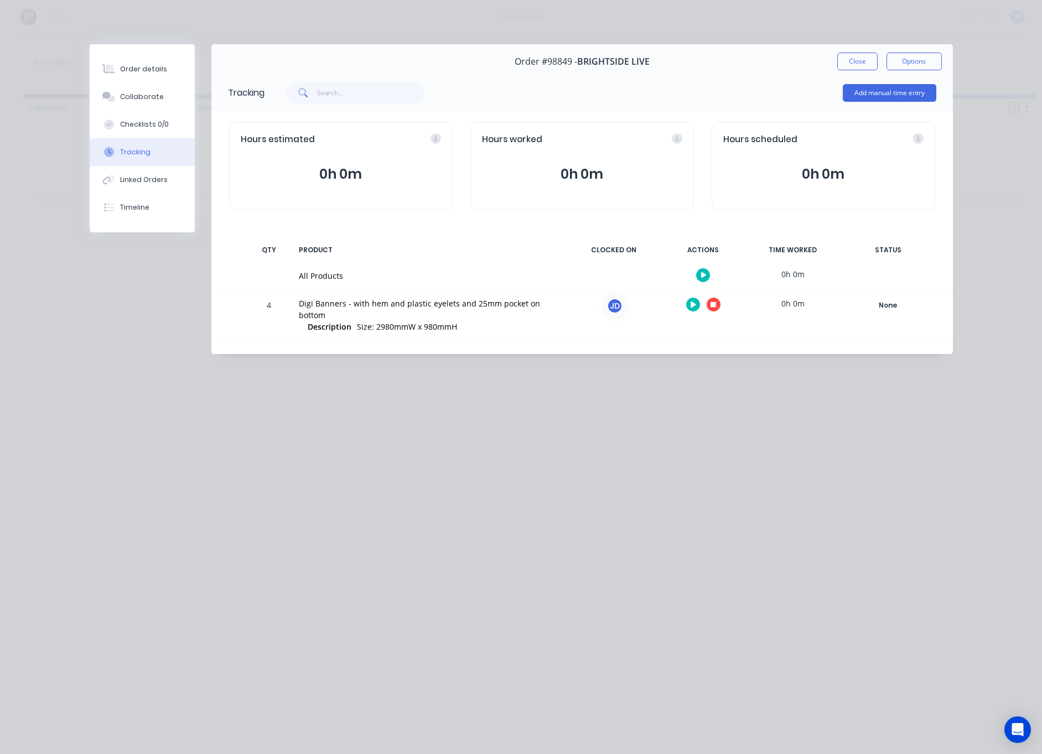
click at [713, 309] on button "button" at bounding box center [713, 305] width 14 height 14
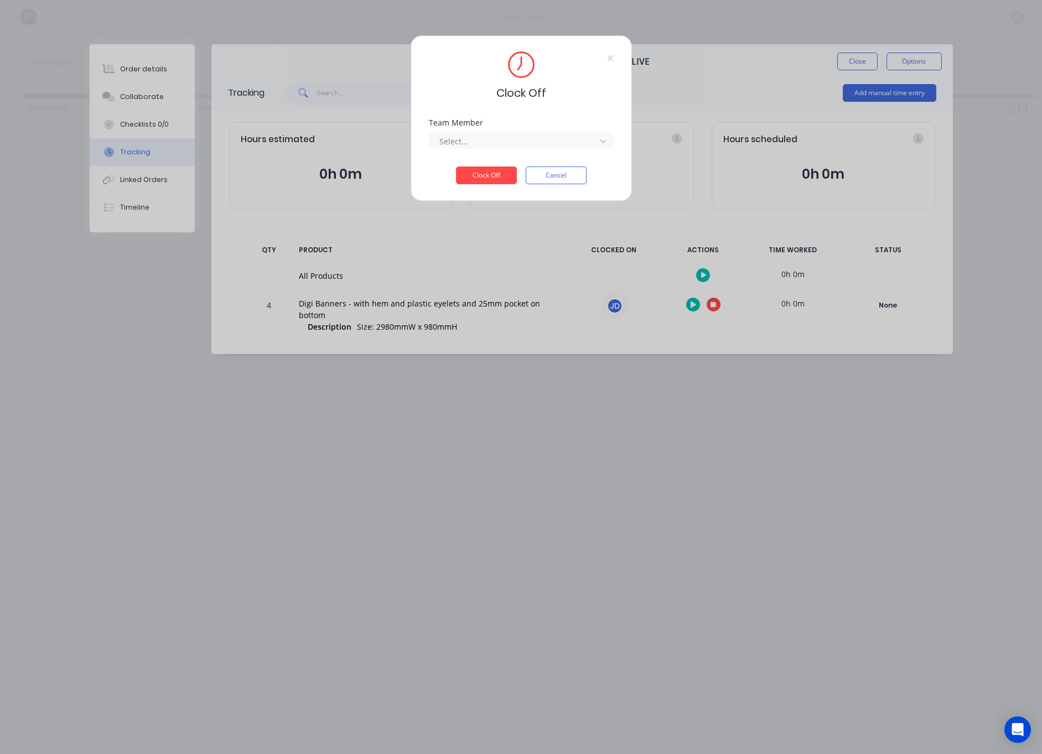
drag, startPoint x: 494, startPoint y: 140, endPoint x: 486, endPoint y: 150, distance: 12.6
click at [494, 140] on div at bounding box center [514, 141] width 152 height 14
drag, startPoint x: 478, startPoint y: 163, endPoint x: 482, endPoint y: 174, distance: 12.2
click at [477, 163] on div "[PERSON_NAME]" at bounding box center [521, 165] width 185 height 20
click at [482, 174] on button "Clock Off" at bounding box center [486, 175] width 61 height 18
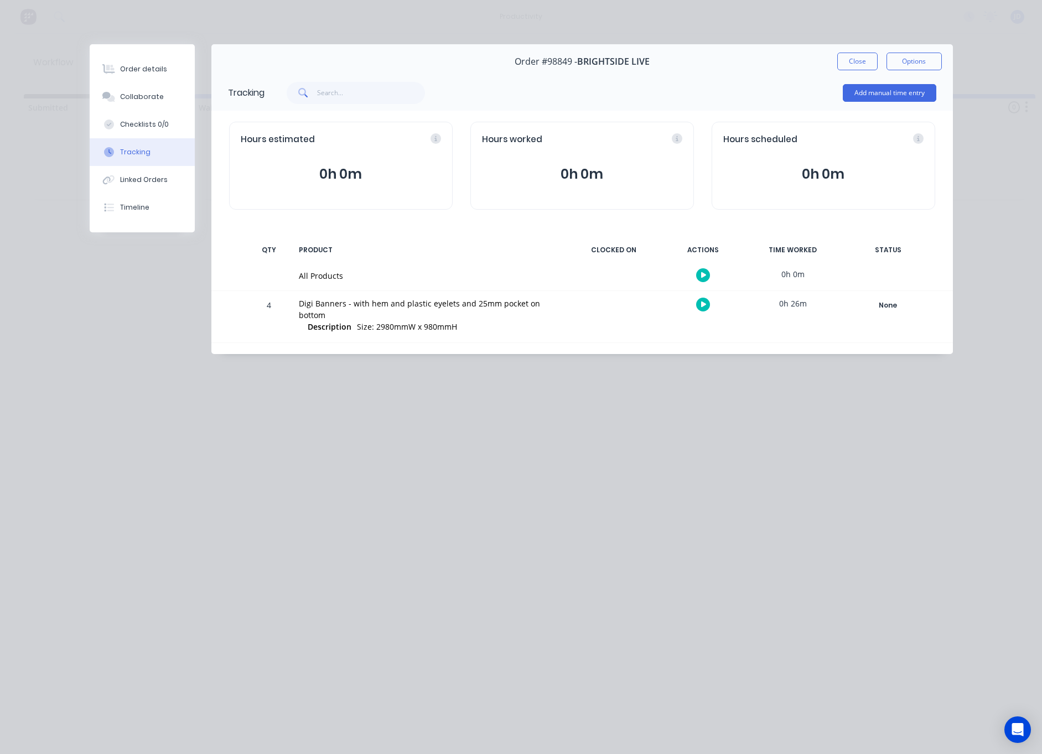
click at [844, 66] on button "Close" at bounding box center [857, 62] width 40 height 18
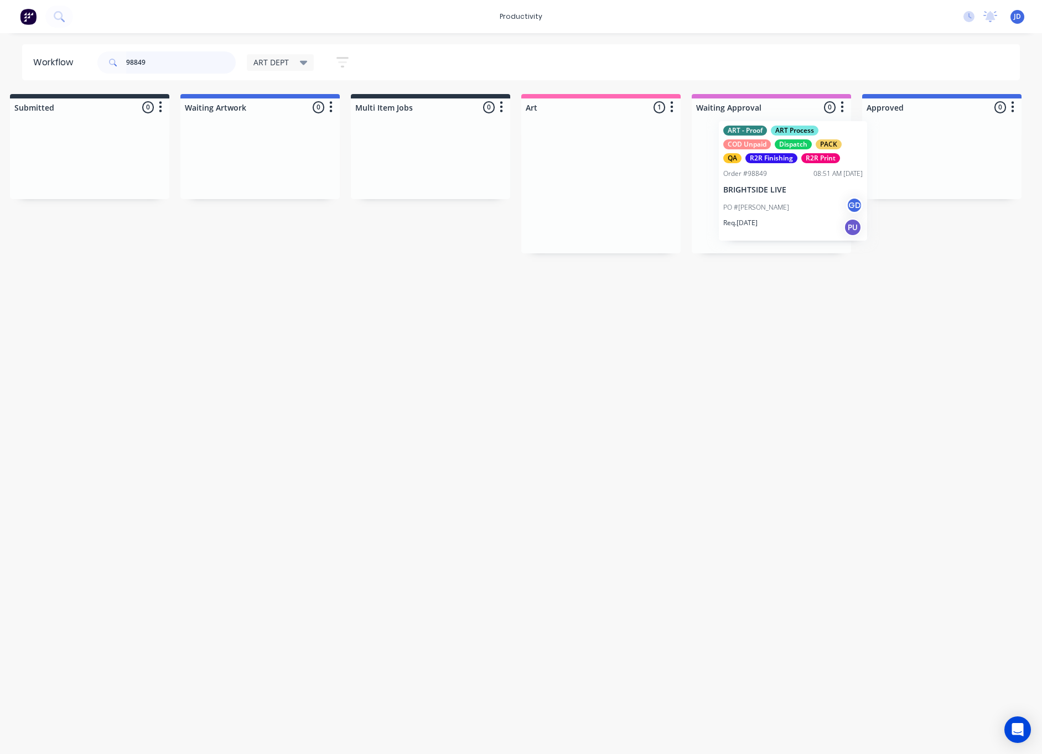
scroll to position [0, 16]
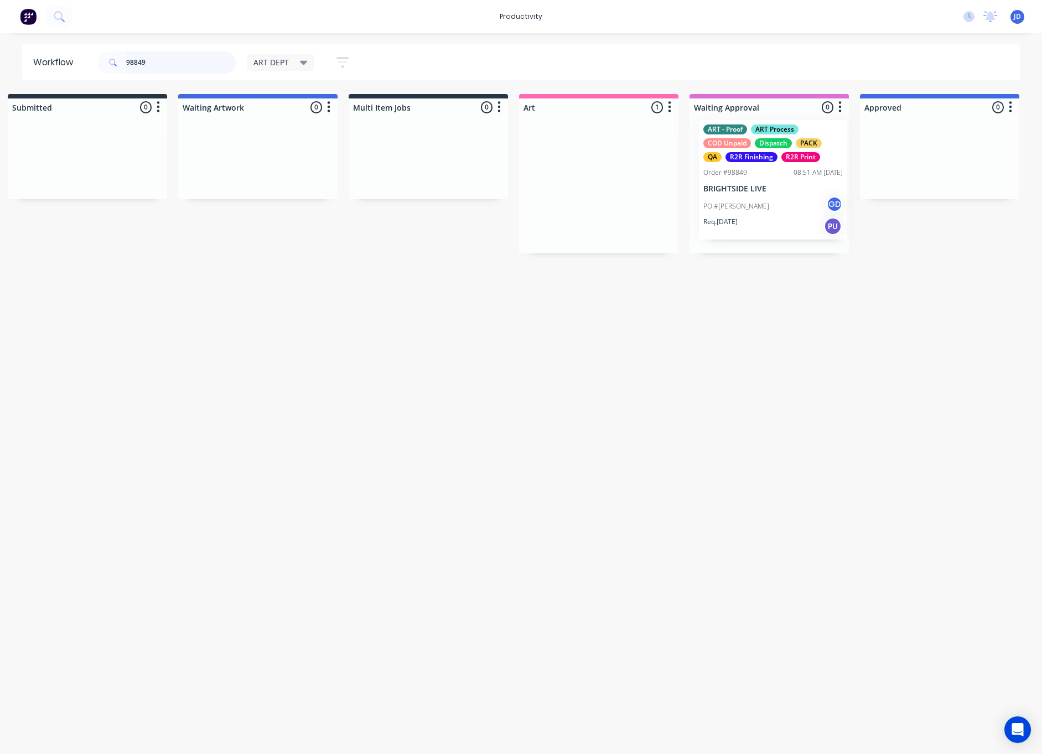
drag, startPoint x: 597, startPoint y: 197, endPoint x: 758, endPoint y: 192, distance: 160.5
